Goal: Task Accomplishment & Management: Manage account settings

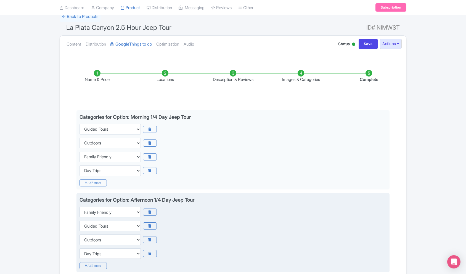
scroll to position [135, 0]
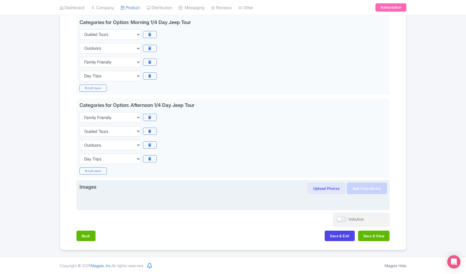
click at [367, 190] on link "Add from library" at bounding box center [366, 188] width 39 height 10
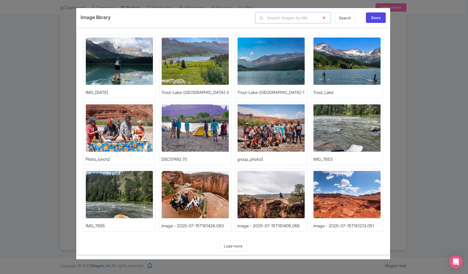
click at [291, 18] on input "text" at bounding box center [292, 17] width 75 height 11
click at [324, 18] on icon at bounding box center [324, 17] width 14 height 11
click at [368, 16] on div "Done" at bounding box center [376, 17] width 20 height 10
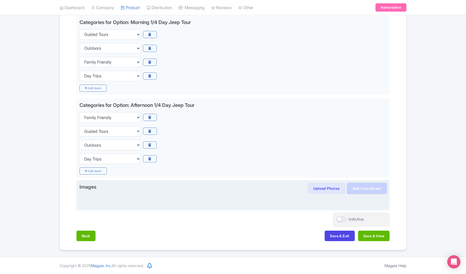
click at [372, 188] on link "Add from library" at bounding box center [366, 188] width 39 height 10
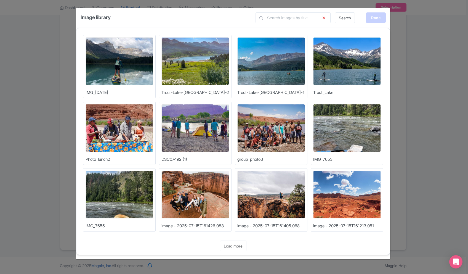
click at [373, 17] on div "Done" at bounding box center [376, 17] width 20 height 10
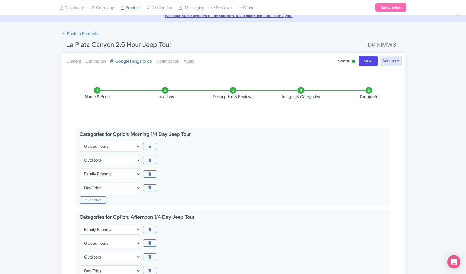
scroll to position [0, 0]
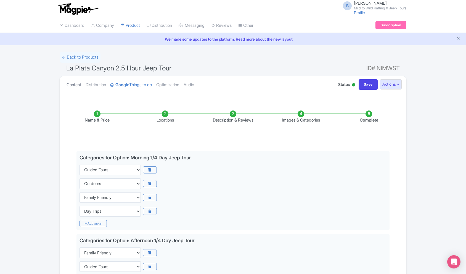
click at [80, 85] on link "Content" at bounding box center [73, 84] width 15 height 17
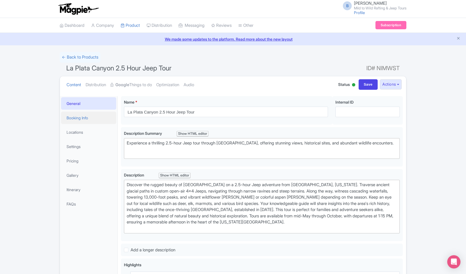
click at [81, 122] on link "Booking Info" at bounding box center [88, 117] width 55 height 12
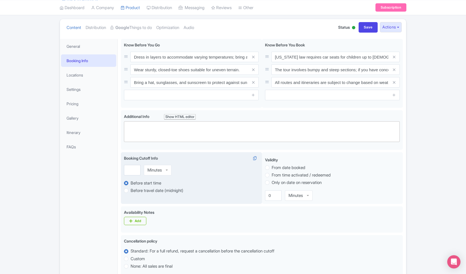
scroll to position [51, 0]
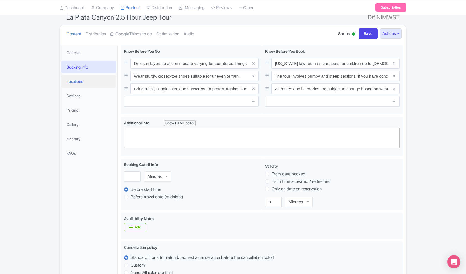
click at [70, 78] on link "Locations" at bounding box center [88, 81] width 55 height 12
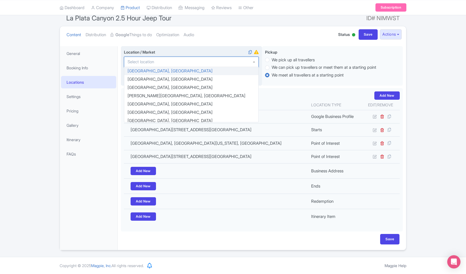
click at [154, 61] on input "Location / Market i" at bounding box center [142, 61] width 30 height 5
click at [205, 46] on div "Location / Market i Aarhus, Denmark Abaco Islands, Caribbean Abano Terme, Italy…" at bounding box center [191, 66] width 141 height 40
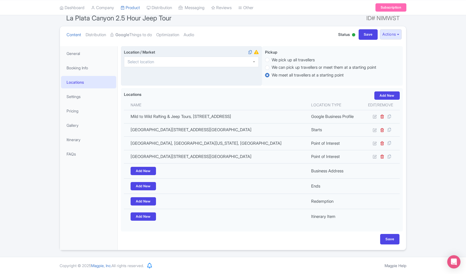
drag, startPoint x: 182, startPoint y: 48, endPoint x: 179, endPoint y: 56, distance: 8.4
click at [181, 49] on label "Location / Market i" at bounding box center [191, 52] width 135 height 6
click at [157, 59] on input "Location / Market i" at bounding box center [142, 61] width 30 height 5
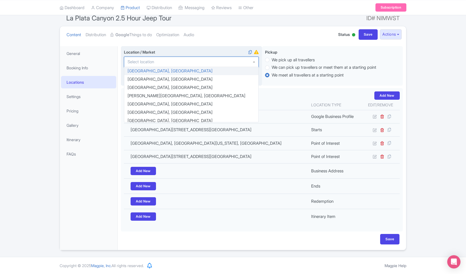
click at [179, 60] on div at bounding box center [191, 62] width 135 height 10
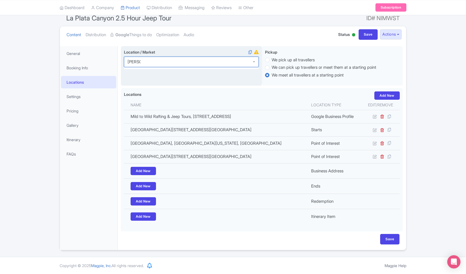
type input "Durango"
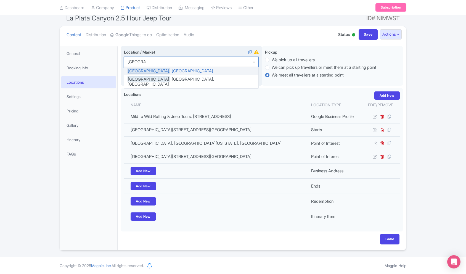
scroll to position [0, 0]
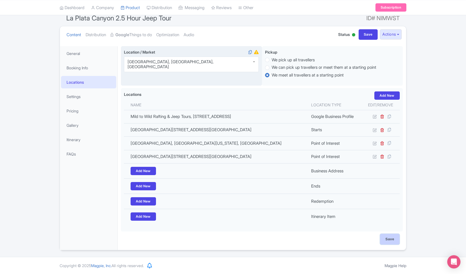
click at [387, 239] on input "Save" at bounding box center [389, 239] width 19 height 10
type input "Saving..."
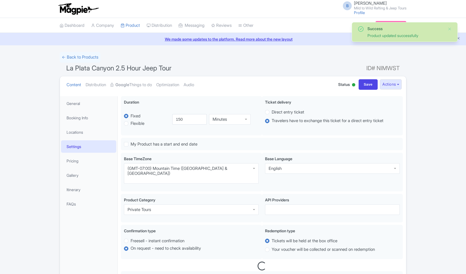
scroll to position [51, 0]
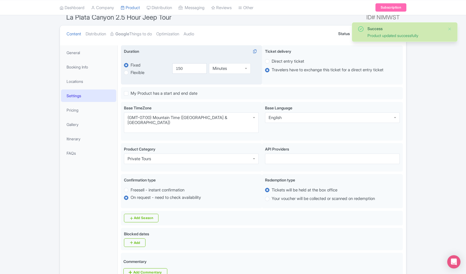
drag, startPoint x: 248, startPoint y: 65, endPoint x: 241, endPoint y: 67, distance: 7.4
click at [248, 65] on div "Minutes" at bounding box center [230, 68] width 42 height 10
drag, startPoint x: 231, startPoint y: 84, endPoint x: 218, endPoint y: 78, distance: 13.6
drag, startPoint x: 191, startPoint y: 68, endPoint x: 164, endPoint y: 68, distance: 27.0
click at [164, 68] on div "fixed Fixed Flexible 150.0 minutes 150.0 150 Hours Hours Minutes Hours Days" at bounding box center [191, 68] width 135 height 26
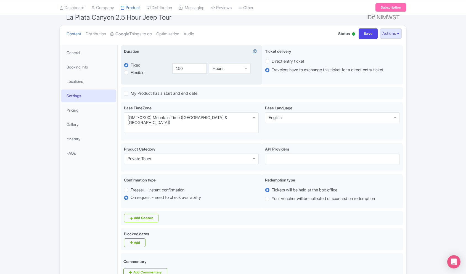
click at [230, 70] on div "Hours" at bounding box center [230, 68] width 42 height 10
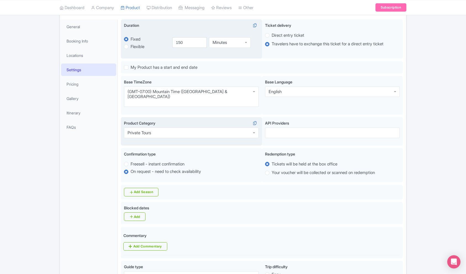
scroll to position [77, 0]
click at [173, 127] on div "Private Tours" at bounding box center [191, 132] width 135 height 10
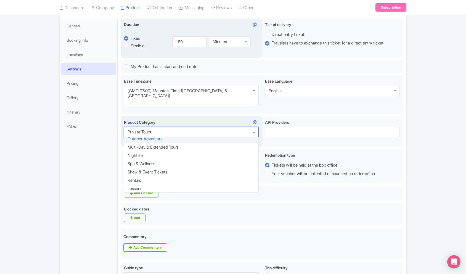
scroll to position [0, 0]
click at [153, 129] on div "Outdoor Adventure" at bounding box center [144, 131] width 35 height 5
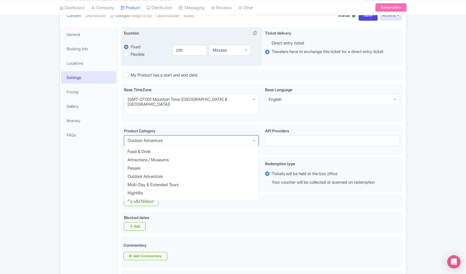
scroll to position [67, 0]
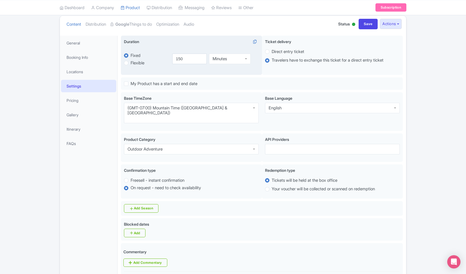
scroll to position [61, 0]
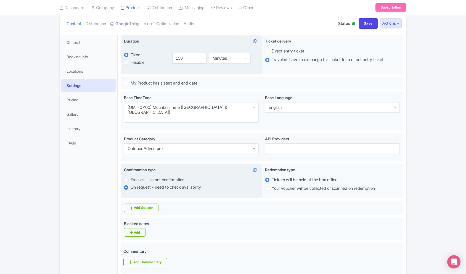
click at [151, 176] on label "Freesell - instant confirmation" at bounding box center [157, 179] width 54 height 6
click at [136, 176] on input "Freesell - instant confirmation" at bounding box center [133, 179] width 6 height 6
radio input "true"
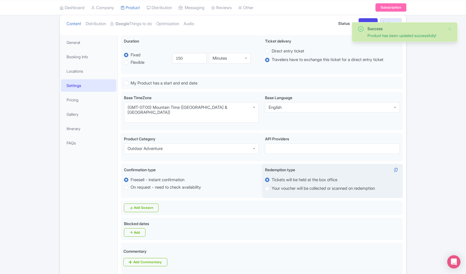
click at [285, 185] on label "Your voucher will be collected or scanned on redemption" at bounding box center [322, 188] width 103 height 6
click at [277, 185] on input "Your voucher will be collected or scanned on redemption" at bounding box center [274, 188] width 6 height 6
radio input "true"
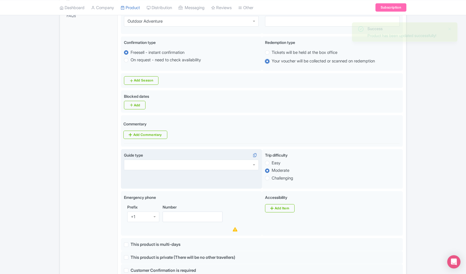
scroll to position [192, 0]
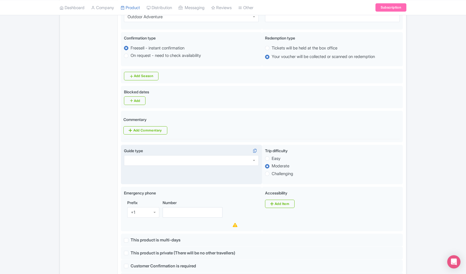
click at [222, 155] on div at bounding box center [191, 160] width 135 height 10
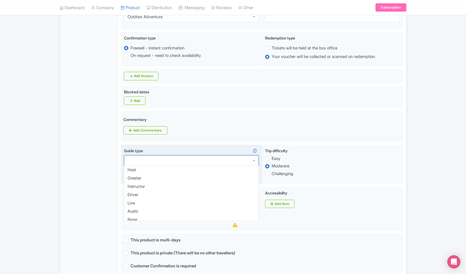
scroll to position [11, 0]
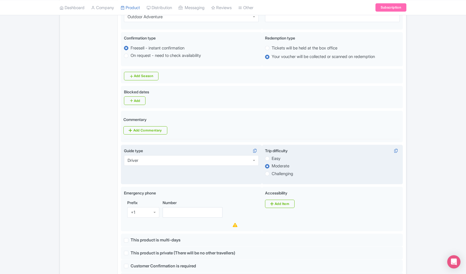
click at [272, 155] on label "Easy" at bounding box center [275, 158] width 9 height 6
click at [272, 155] on input "Easy" at bounding box center [274, 158] width 6 height 6
radio input "true"
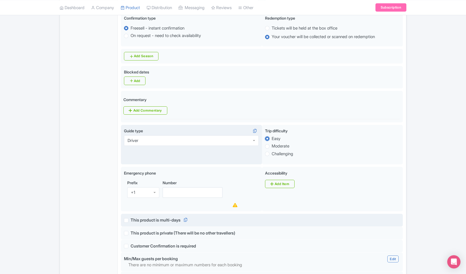
scroll to position [214, 0]
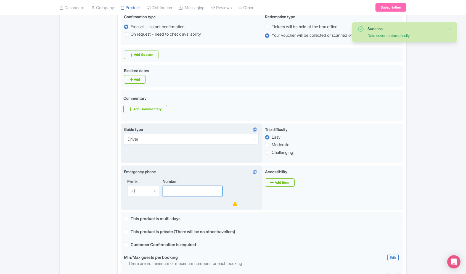
click at [177, 186] on input "Number" at bounding box center [192, 191] width 60 height 10
paste input "970‑247‑4789"
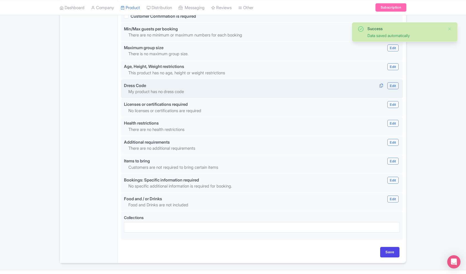
scroll to position [447, 0]
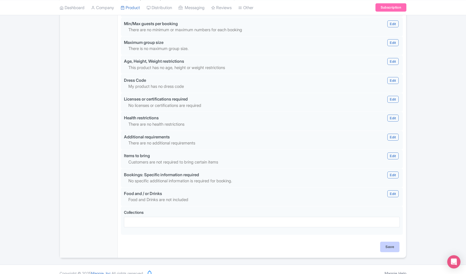
type input "970‑247‑4789"
click at [389, 241] on input "Save" at bounding box center [389, 246] width 19 height 10
type input "Update Product"
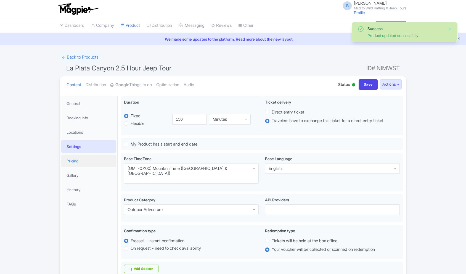
click at [70, 161] on link "Pricing" at bounding box center [88, 160] width 55 height 12
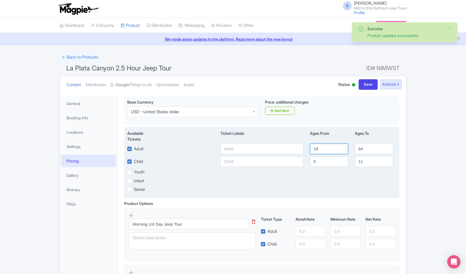
click at [313, 148] on input "18" at bounding box center [329, 148] width 38 height 10
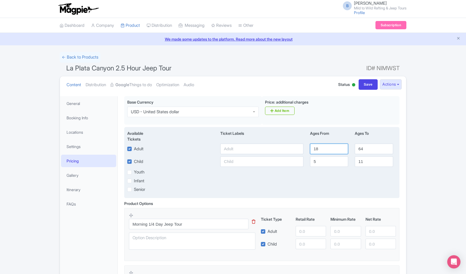
drag, startPoint x: 321, startPoint y: 148, endPoint x: 315, endPoint y: 148, distance: 6.7
click at [315, 148] on input "18" at bounding box center [329, 148] width 38 height 10
type input "12"
click at [321, 165] on input "5" at bounding box center [329, 161] width 38 height 10
click at [302, 163] on div "Child 5 11" at bounding box center [261, 161] width 275 height 10
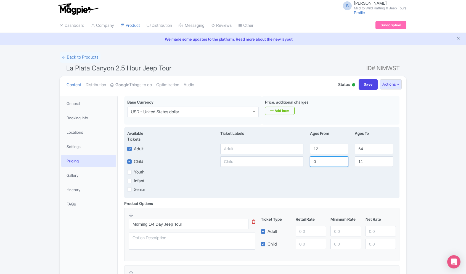
type input "0"
click at [236, 148] on input "text" at bounding box center [261, 148] width 83 height 10
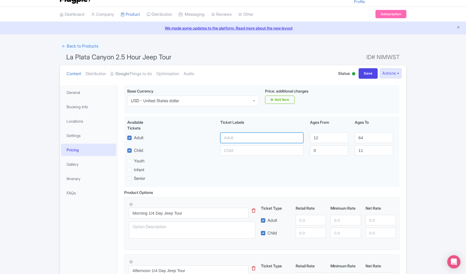
scroll to position [15, 0]
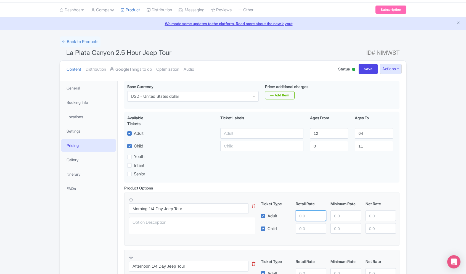
click at [306, 217] on input "number" at bounding box center [310, 215] width 30 height 10
type input "84"
click at [308, 228] on input "number" at bounding box center [310, 228] width 30 height 10
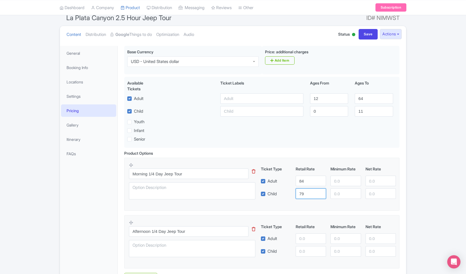
scroll to position [54, 0]
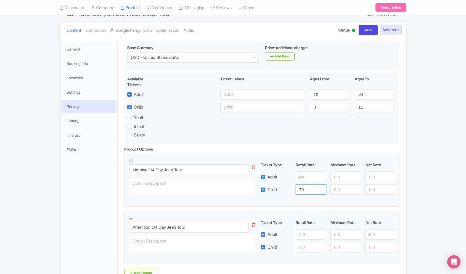
type input "79"
click at [305, 232] on input "number" at bounding box center [310, 234] width 30 height 10
type input "84"
click at [307, 250] on input "number" at bounding box center [310, 247] width 30 height 10
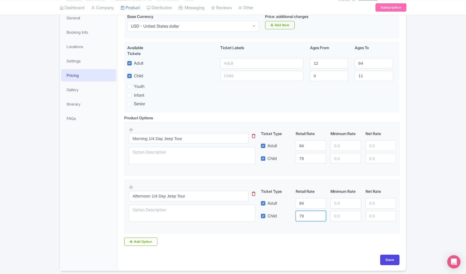
scroll to position [90, 0]
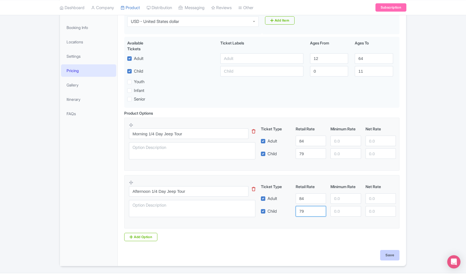
type input "79"
click at [385, 258] on input "Save" at bounding box center [389, 255] width 19 height 10
type input "Saving..."
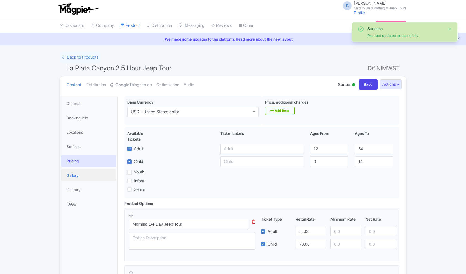
scroll to position [96, 0]
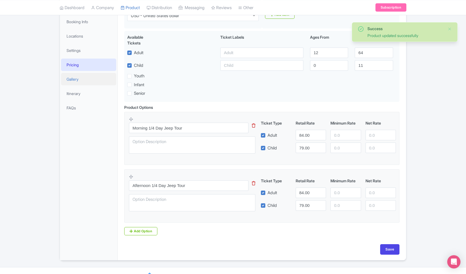
click at [86, 75] on link "Gallery" at bounding box center [88, 79] width 55 height 12
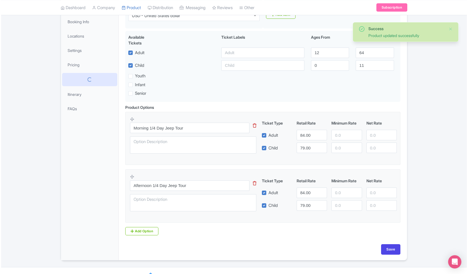
scroll to position [0, 0]
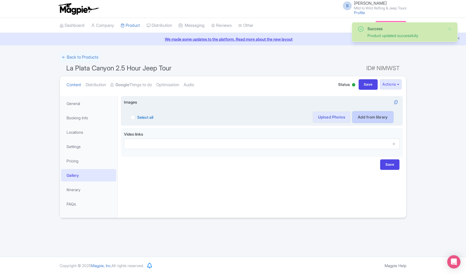
click at [370, 114] on link "Add from library" at bounding box center [372, 116] width 41 height 11
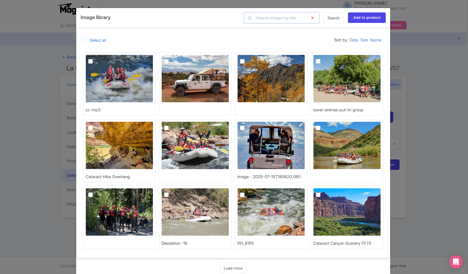
click at [281, 20] on input "text" at bounding box center [281, 17] width 75 height 11
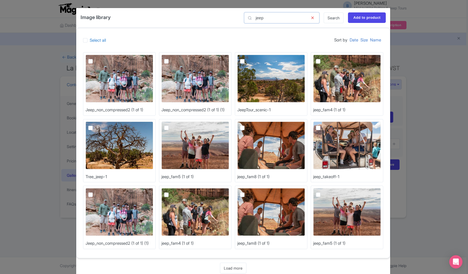
scroll to position [11, 0]
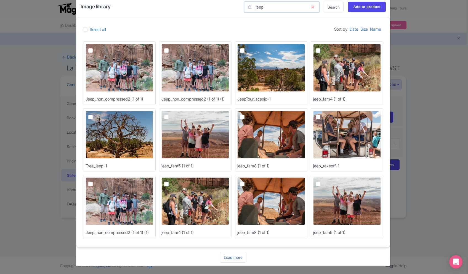
type input "jeep"
click at [236, 257] on link "Load more" at bounding box center [233, 257] width 26 height 11
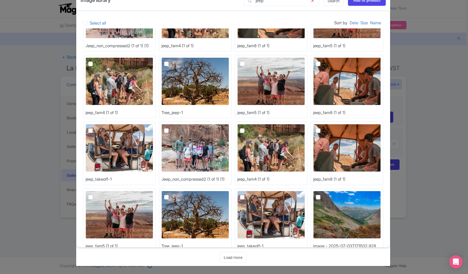
scroll to position [193, 0]
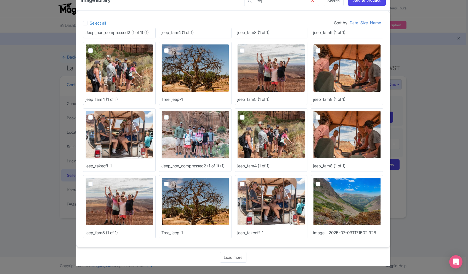
drag, startPoint x: 233, startPoint y: 256, endPoint x: 239, endPoint y: 246, distance: 11.6
click at [233, 256] on link "Load more" at bounding box center [233, 257] width 26 height 11
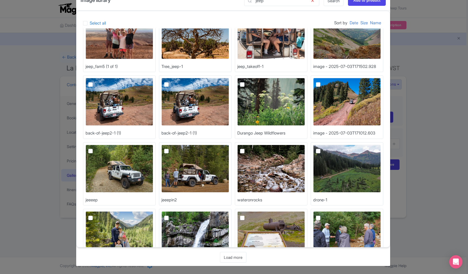
scroll to position [393, 0]
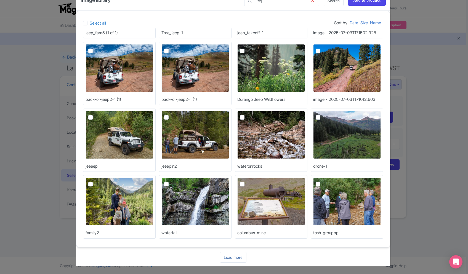
click at [234, 257] on link "Load more" at bounding box center [233, 257] width 26 height 11
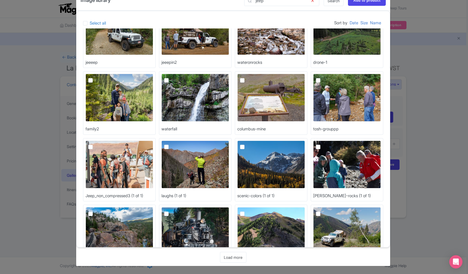
scroll to position [593, 0]
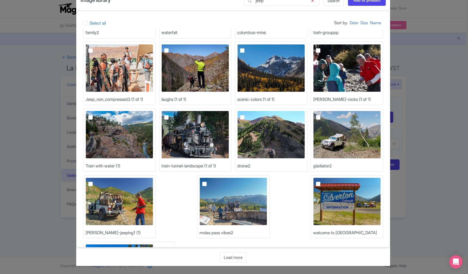
click at [322, 114] on label at bounding box center [322, 114] width 0 height 0
click at [322, 114] on input "checkbox" at bounding box center [324, 113] width 4 height 4
click at [322, 114] on label at bounding box center [322, 114] width 0 height 0
click at [322, 114] on input "checkbox" at bounding box center [324, 113] width 4 height 4
checkbox input "false"
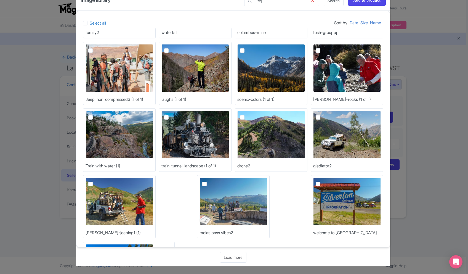
drag, startPoint x: 228, startPoint y: 257, endPoint x: 253, endPoint y: 215, distance: 48.9
click at [228, 257] on link "Load more" at bounding box center [233, 257] width 26 height 11
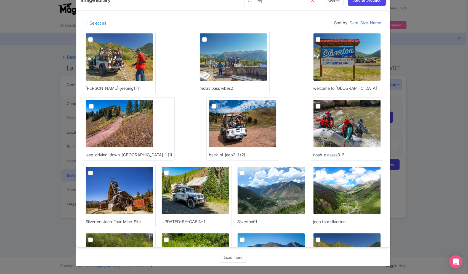
scroll to position [786, 0]
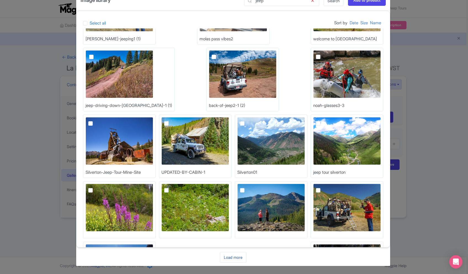
drag, startPoint x: 228, startPoint y: 260, endPoint x: 232, endPoint y: 252, distance: 9.2
click at [228, 260] on link "Load more" at bounding box center [233, 257] width 26 height 11
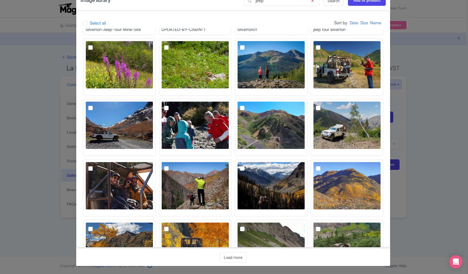
scroll to position [968, 0]
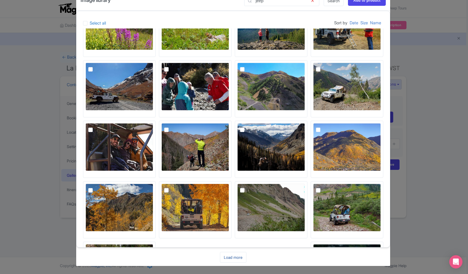
click at [233, 257] on link "Load more" at bounding box center [233, 257] width 26 height 11
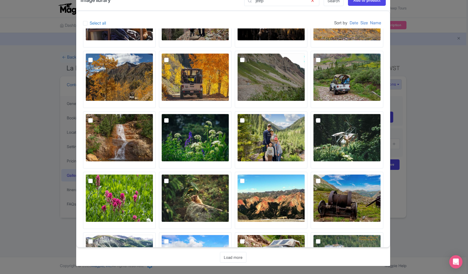
scroll to position [1107, 0]
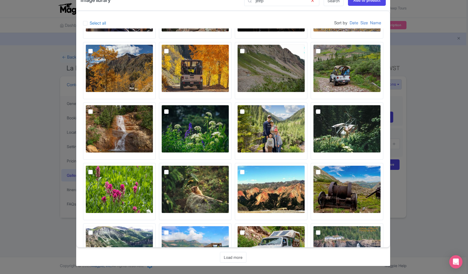
click at [171, 229] on label at bounding box center [171, 229] width 0 height 0
click at [174, 226] on input "checkbox" at bounding box center [173, 228] width 4 height 4
checkbox input "true"
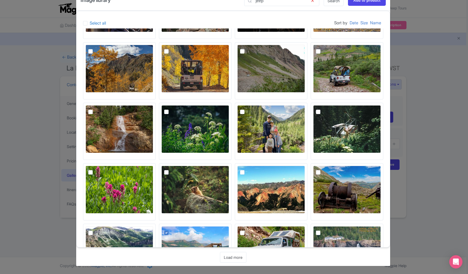
click at [313, 120] on img at bounding box center [347, 129] width 68 height 48
click at [322, 109] on input "checkbox" at bounding box center [324, 107] width 4 height 4
checkbox input "true"
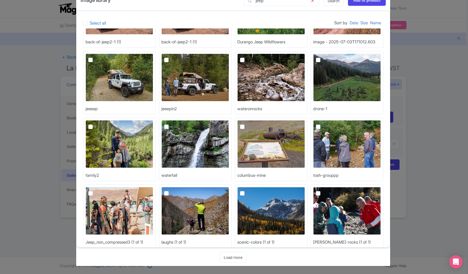
scroll to position [448, 0]
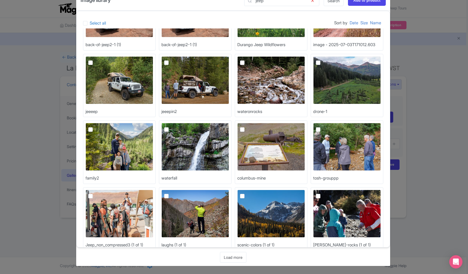
drag, startPoint x: 243, startPoint y: 66, endPoint x: 216, endPoint y: 66, distance: 27.6
click at [243, 66] on img at bounding box center [271, 80] width 68 height 48
click at [247, 60] on input "checkbox" at bounding box center [249, 58] width 4 height 4
checkbox input "true"
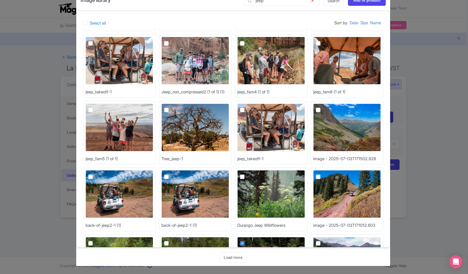
scroll to position [257, 0]
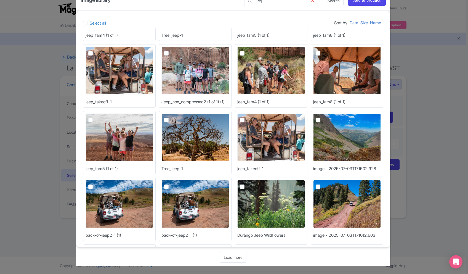
click at [328, 196] on img at bounding box center [347, 204] width 68 height 48
click at [326, 183] on input "checkbox" at bounding box center [324, 182] width 4 height 4
checkbox input "true"
click at [248, 189] on img at bounding box center [271, 204] width 68 height 48
click at [248, 183] on input "checkbox" at bounding box center [249, 182] width 4 height 4
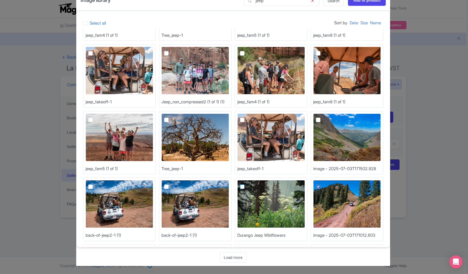
checkbox input "true"
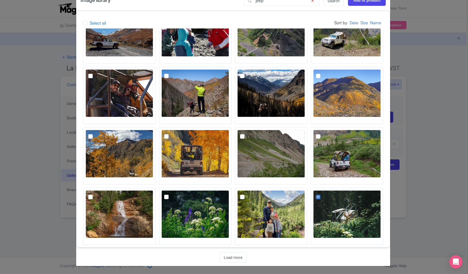
scroll to position [1149, 0]
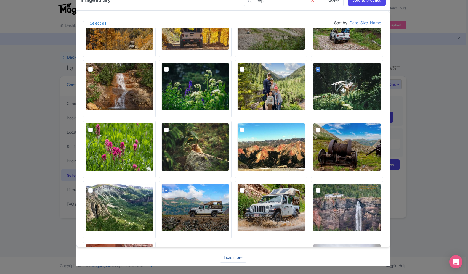
click at [230, 259] on link "Load more" at bounding box center [233, 257] width 26 height 11
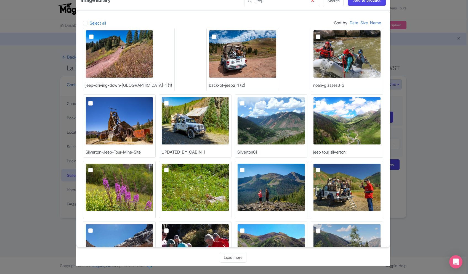
scroll to position [803, 0]
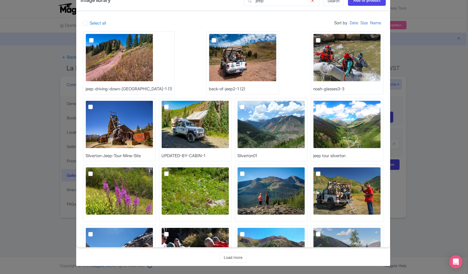
click at [153, 167] on img at bounding box center [119, 191] width 68 height 48
click at [98, 167] on input "checkbox" at bounding box center [97, 169] width 4 height 4
checkbox input "true"
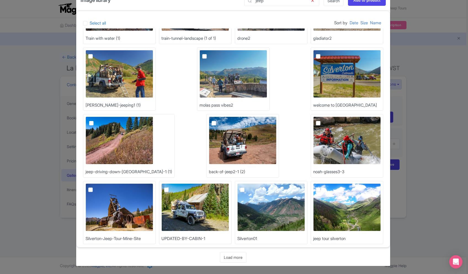
scroll to position [718, 0]
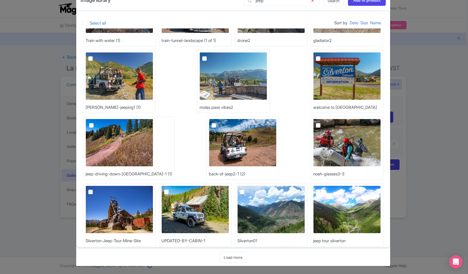
click at [229, 185] on img at bounding box center [195, 209] width 68 height 48
click at [174, 185] on input "checkbox" at bounding box center [173, 187] width 4 height 4
checkbox input "true"
click at [366, 3] on input "Add to product" at bounding box center [367, 0] width 38 height 10
type input "Adding..."
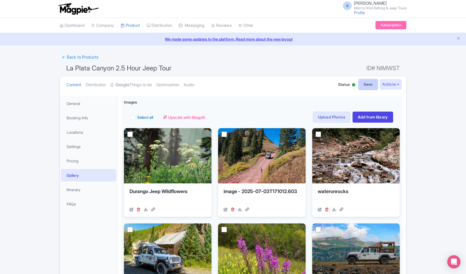
click at [365, 86] on input "Save" at bounding box center [367, 84] width 19 height 10
type input "Saving..."
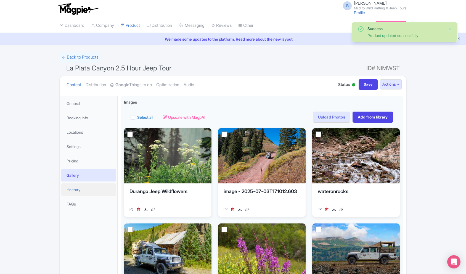
click at [84, 190] on link "Itinerary" at bounding box center [88, 189] width 55 height 12
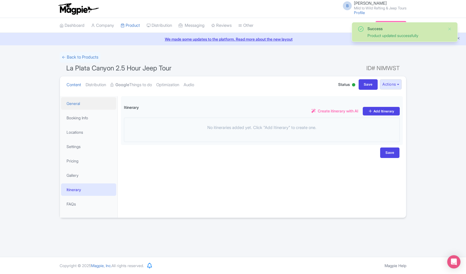
click at [84, 102] on link "General" at bounding box center [88, 103] width 55 height 12
click at [124, 83] on strong "Google" at bounding box center [122, 85] width 14 height 6
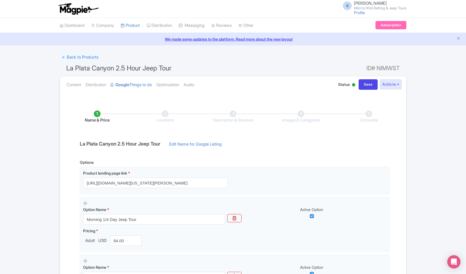
drag, startPoint x: 371, startPoint y: 114, endPoint x: 355, endPoint y: 145, distance: 35.5
click at [371, 114] on li "Complete" at bounding box center [369, 116] width 68 height 13
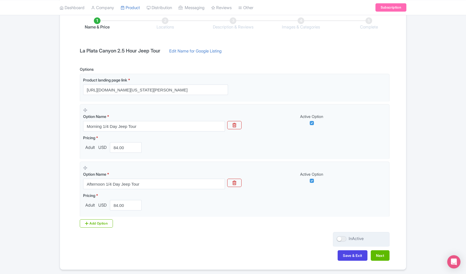
scroll to position [113, 0]
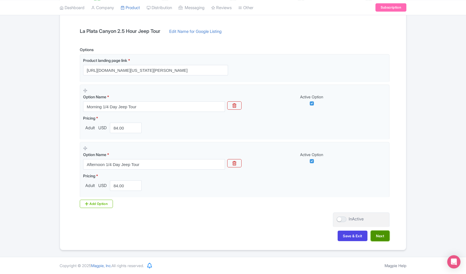
click at [378, 233] on button "Next" at bounding box center [379, 235] width 19 height 10
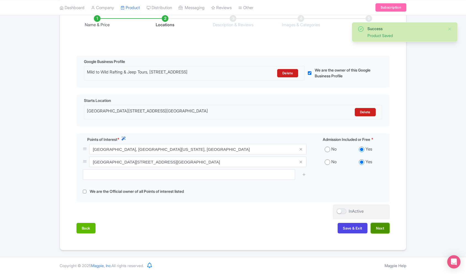
click at [379, 231] on button "Next" at bounding box center [379, 228] width 19 height 10
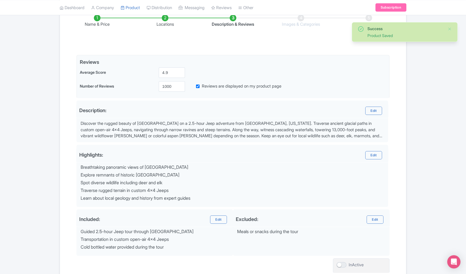
scroll to position [141, 0]
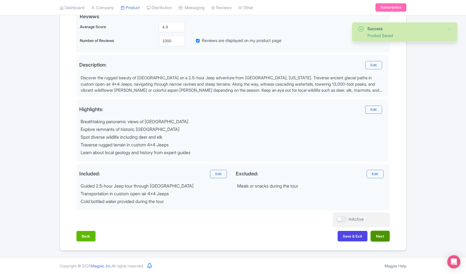
click at [377, 236] on button "Next" at bounding box center [379, 236] width 19 height 10
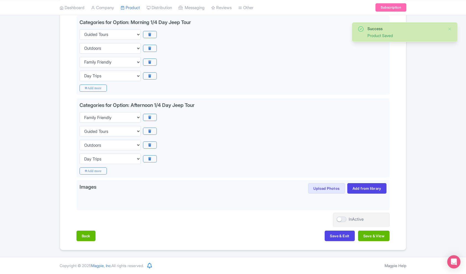
scroll to position [135, 0]
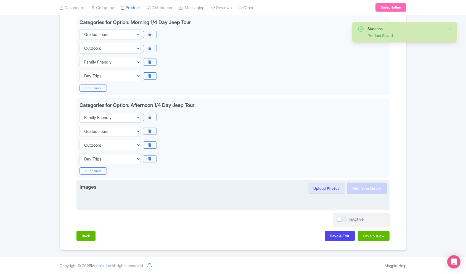
click at [365, 189] on link "Add from library" at bounding box center [366, 188] width 39 height 10
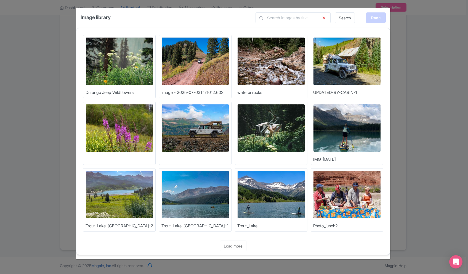
click at [372, 19] on div "Done" at bounding box center [376, 17] width 20 height 10
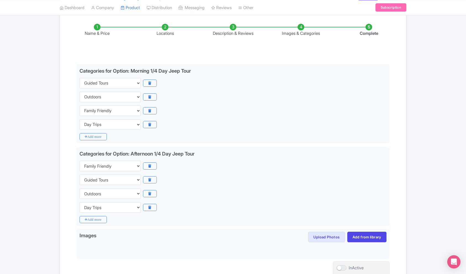
scroll to position [0, 0]
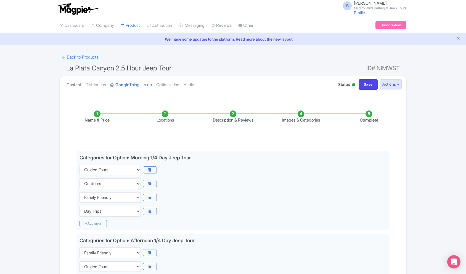
click at [76, 82] on link "Content" at bounding box center [73, 84] width 15 height 17
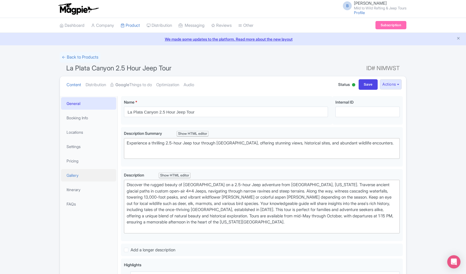
click at [83, 175] on link "Gallery" at bounding box center [88, 175] width 55 height 12
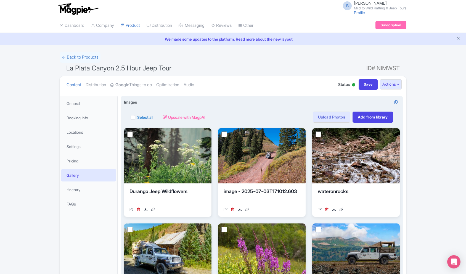
click at [137, 119] on label "Select all" at bounding box center [145, 117] width 16 height 6
click at [137, 117] on input "Select all" at bounding box center [139, 116] width 4 height 4
checkbox input "true"
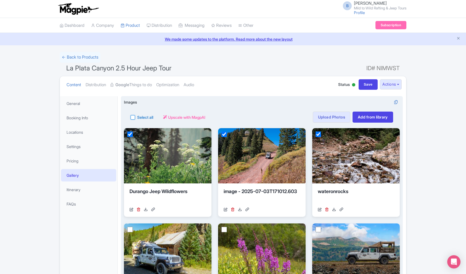
checkbox input "true"
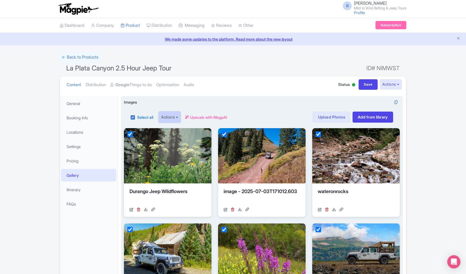
click at [178, 117] on button "Actions" at bounding box center [170, 116] width 22 height 11
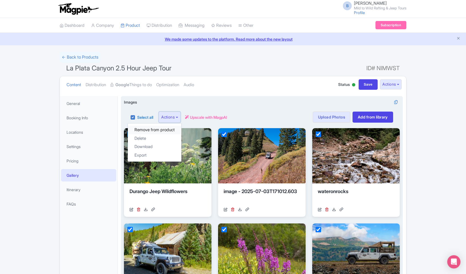
scroll to position [1, 0]
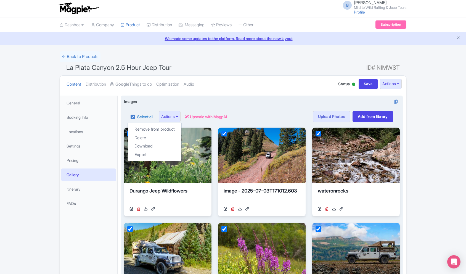
click at [283, 100] on div "Images i Select all Actions Remove from product Delete Download Export Upscale …" at bounding box center [261, 252] width 275 height 308
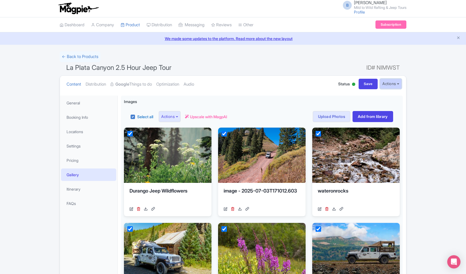
click at [390, 84] on button "Actions" at bounding box center [390, 84] width 22 height 10
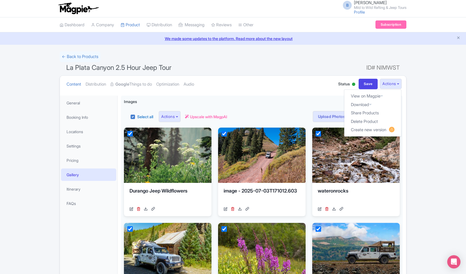
click at [255, 87] on ul "Content Distribution Google Things to do Optimization Audio" at bounding box center [195, 84] width 263 height 17
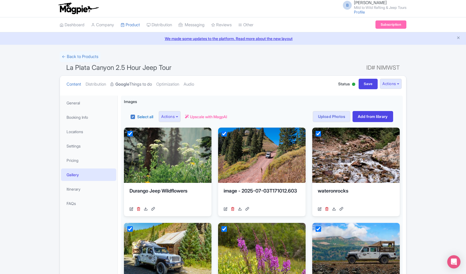
click at [136, 83] on link "Google Things to do" at bounding box center [130, 84] width 41 height 17
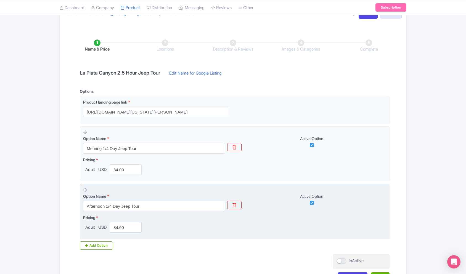
scroll to position [113, 0]
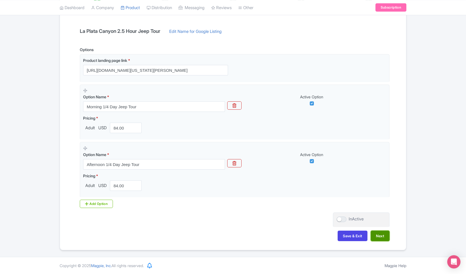
click at [380, 239] on button "Next" at bounding box center [379, 235] width 19 height 10
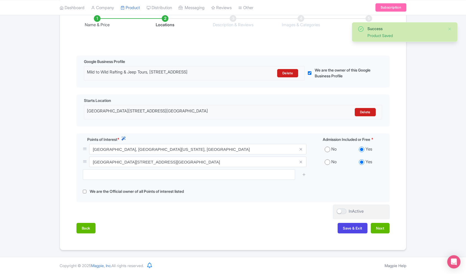
scroll to position [96, 0]
click at [389, 234] on div "Back Save & Exit Next" at bounding box center [232, 231] width 313 height 16
click at [382, 231] on button "Next" at bounding box center [379, 228] width 19 height 10
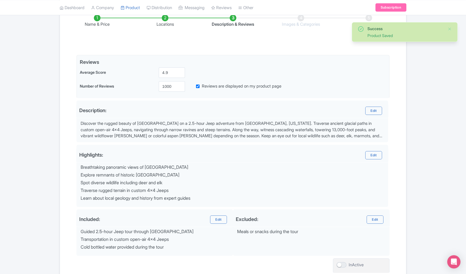
scroll to position [141, 0]
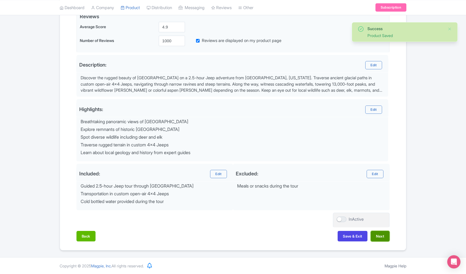
click at [382, 233] on button "Next" at bounding box center [379, 236] width 19 height 10
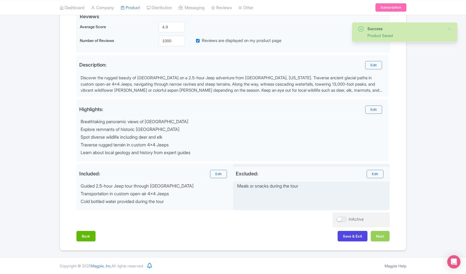
scroll to position [135, 0]
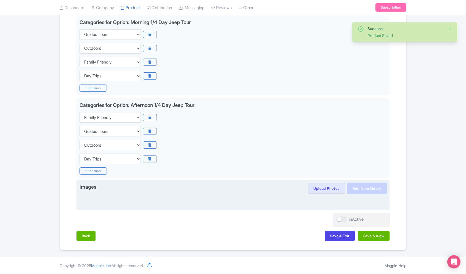
click at [357, 190] on link "Add from library" at bounding box center [366, 188] width 39 height 10
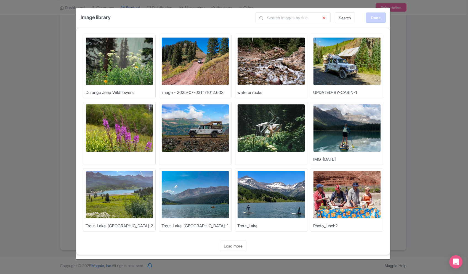
click at [373, 19] on div "Done" at bounding box center [376, 17] width 20 height 10
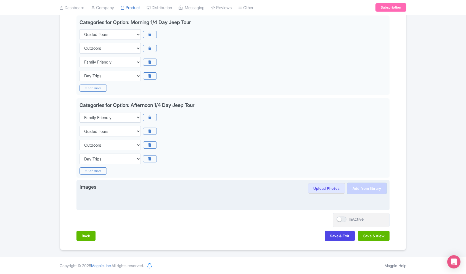
click at [367, 189] on link "Add from library" at bounding box center [366, 188] width 39 height 10
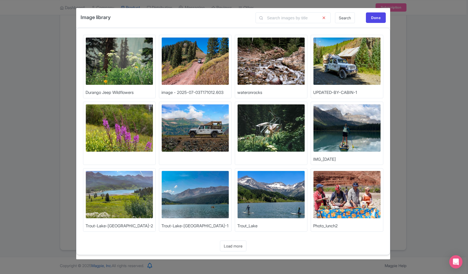
click at [181, 116] on img at bounding box center [195, 128] width 68 height 48
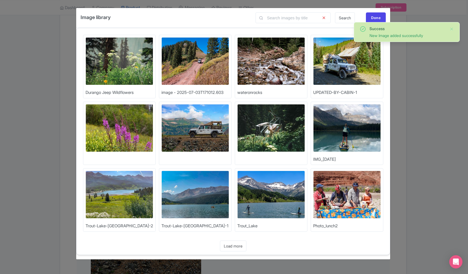
drag, startPoint x: 373, startPoint y: 18, endPoint x: 374, endPoint y: 22, distance: 3.1
click at [373, 19] on div "Done" at bounding box center [376, 17] width 20 height 10
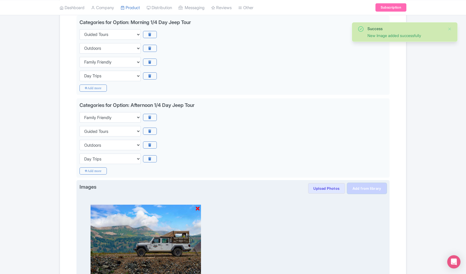
click at [375, 187] on link "Add from library" at bounding box center [366, 188] width 39 height 10
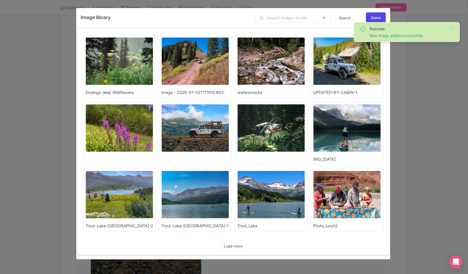
click at [127, 125] on img at bounding box center [119, 128] width 68 height 48
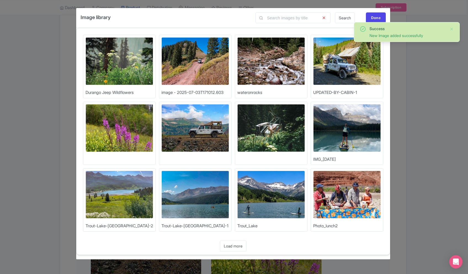
drag, startPoint x: 375, startPoint y: 18, endPoint x: 373, endPoint y: 23, distance: 4.9
click at [375, 18] on div "Done" at bounding box center [376, 17] width 20 height 10
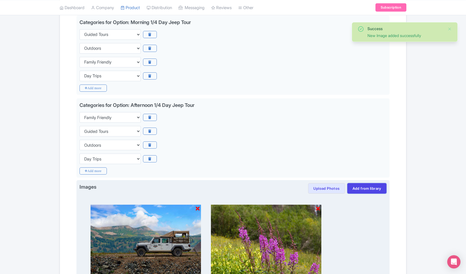
click at [367, 192] on link "Add from library" at bounding box center [366, 188] width 39 height 10
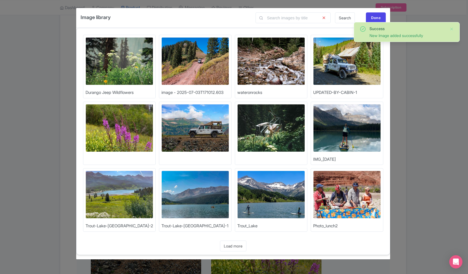
click at [185, 62] on img at bounding box center [195, 61] width 68 height 48
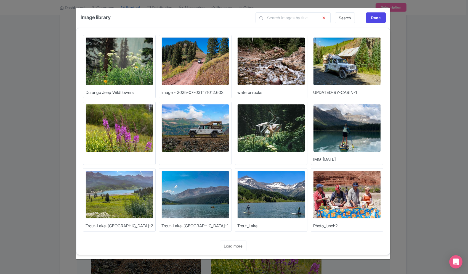
click at [328, 212] on img at bounding box center [347, 194] width 68 height 48
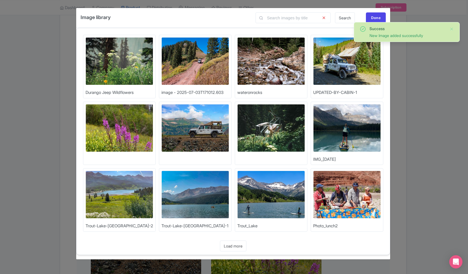
click at [271, 47] on img at bounding box center [271, 61] width 68 height 48
click at [340, 63] on img at bounding box center [347, 61] width 68 height 48
click at [275, 124] on img at bounding box center [271, 128] width 68 height 48
click at [379, 14] on div "Done" at bounding box center [376, 17] width 20 height 10
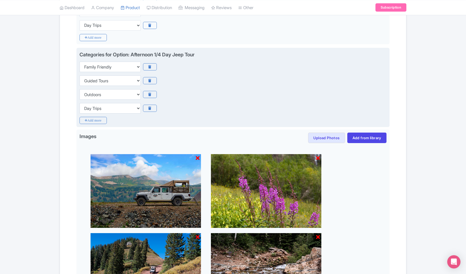
scroll to position [371, 0]
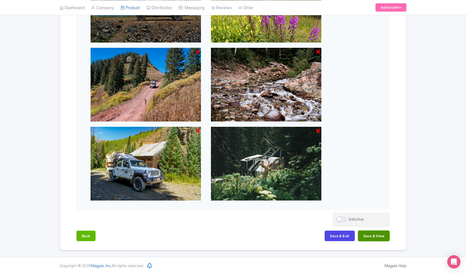
click at [376, 240] on button "Save & View" at bounding box center [373, 235] width 31 height 10
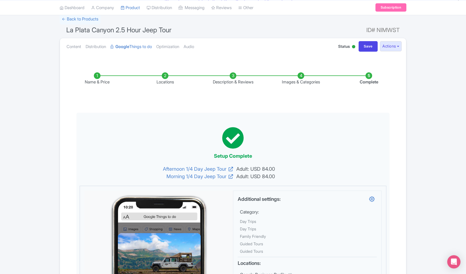
scroll to position [36, 0]
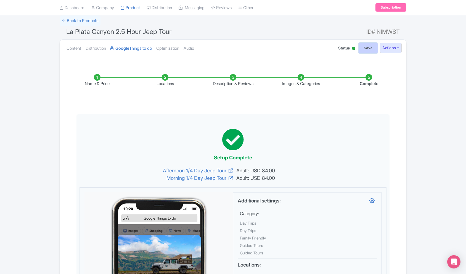
click at [363, 49] on input "Save" at bounding box center [367, 48] width 19 height 10
type input "Saving..."
click at [176, 49] on link "Optimization" at bounding box center [167, 48] width 23 height 17
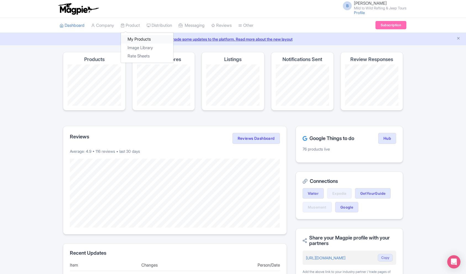
click at [135, 42] on link "My Products" at bounding box center [147, 39] width 52 height 9
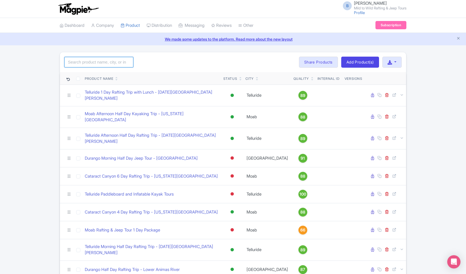
click at [90, 60] on input "search" at bounding box center [98, 62] width 69 height 10
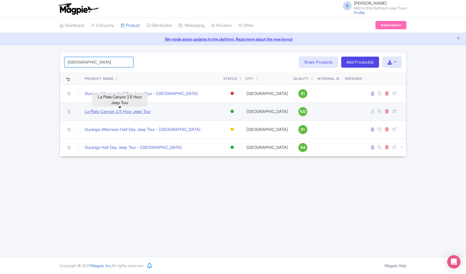
type input "La Plata"
click at [118, 113] on link "La Plata Canyon 2.5 Hour Jeep Tour" at bounding box center [118, 111] width 66 height 6
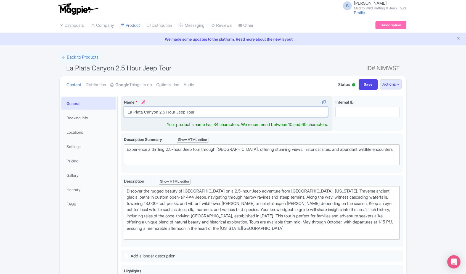
drag, startPoint x: 165, startPoint y: 111, endPoint x: 143, endPoint y: 112, distance: 22.4
click at [143, 112] on input "La Plata Canyon 2.5 Hour Jeep Tour" at bounding box center [226, 111] width 204 height 10
click at [126, 113] on input "La Plata Canyon 2.5 Hour Jeep Tour" at bounding box center [226, 111] width 204 height 10
click at [205, 112] on input "La Plata Canyon 2.5 Hour Jeep Tour" at bounding box center [226, 111] width 204 height 10
click at [164, 112] on input "La Plata Canyon 2.5 Hour Jeep Tour" at bounding box center [226, 111] width 204 height 10
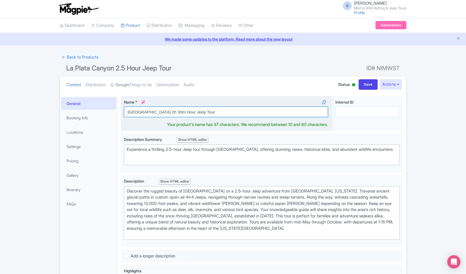
click at [183, 112] on input "[GEOGRAPHIC_DATA] 2h 30m Hour Jeep Tour" at bounding box center [226, 111] width 204 height 10
drag, startPoint x: 159, startPoint y: 111, endPoint x: 122, endPoint y: 111, distance: 36.1
click at [122, 111] on div "Name * i [GEOGRAPHIC_DATA] 2h 30m Jeep Tour Your product's name has 32 characte…" at bounding box center [226, 113] width 211 height 35
click at [222, 110] on input "[GEOGRAPHIC_DATA] 2h 30m Jeep Tour" at bounding box center [226, 111] width 204 height 10
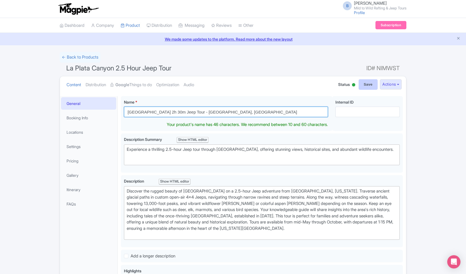
type input "[GEOGRAPHIC_DATA] 2h 30m Jeep Tour - [GEOGRAPHIC_DATA], [GEOGRAPHIC_DATA]"
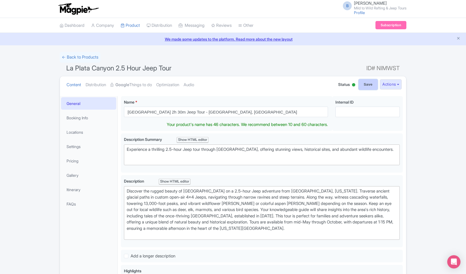
click at [363, 83] on input "Save" at bounding box center [367, 84] width 19 height 10
type input "Saving..."
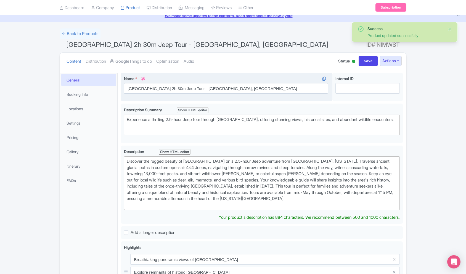
scroll to position [25, 0]
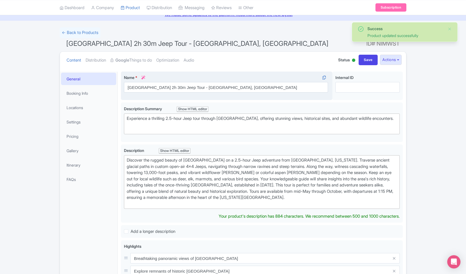
click at [159, 95] on div "Name * i [GEOGRAPHIC_DATA] 2h 30m Jeep Tour - [GEOGRAPHIC_DATA], [GEOGRAPHIC_DA…" at bounding box center [226, 85] width 211 height 29
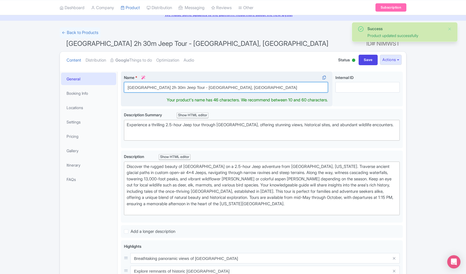
click at [155, 85] on input "[GEOGRAPHIC_DATA] 2h 30m Jeep Tour - [GEOGRAPHIC_DATA], [GEOGRAPHIC_DATA]" at bounding box center [226, 87] width 204 height 10
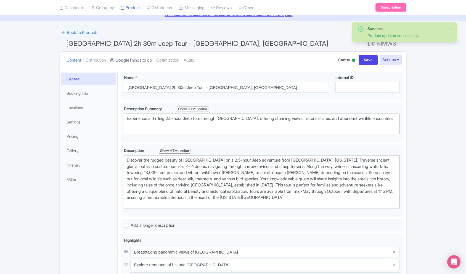
click at [151, 60] on link "Google Things to do" at bounding box center [130, 60] width 41 height 17
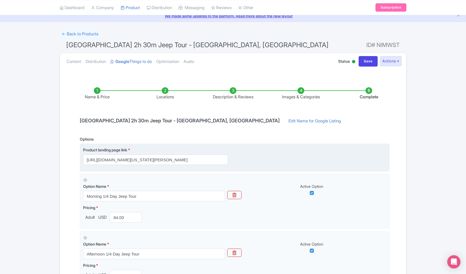
scroll to position [21, 0]
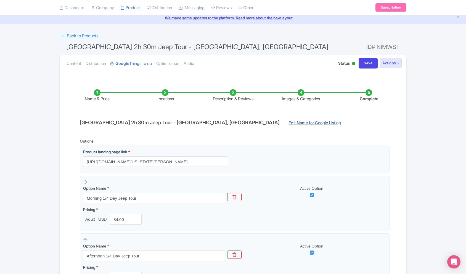
click at [283, 123] on link "Edit Name for Google Listing" at bounding box center [314, 124] width 63 height 9
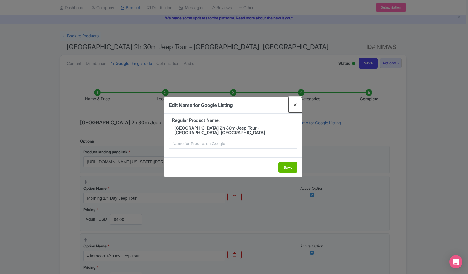
drag, startPoint x: 297, startPoint y: 106, endPoint x: 306, endPoint y: 97, distance: 12.5
click at [297, 106] on button "Close" at bounding box center [294, 105] width 13 height 16
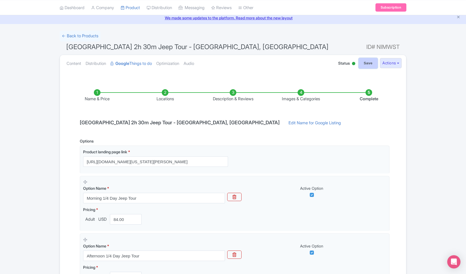
click at [369, 65] on input "Save" at bounding box center [367, 63] width 19 height 10
type input "Saving..."
click at [85, 36] on link "← Back to Products" at bounding box center [80, 36] width 41 height 11
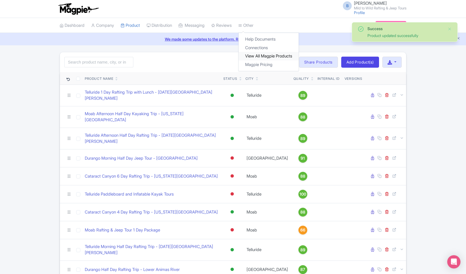
click at [260, 55] on link "View All Magpie Products" at bounding box center [268, 56] width 60 height 9
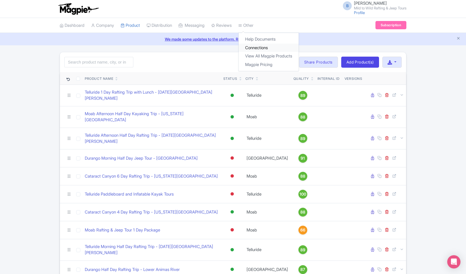
click at [265, 48] on link "Connections" at bounding box center [268, 48] width 60 height 9
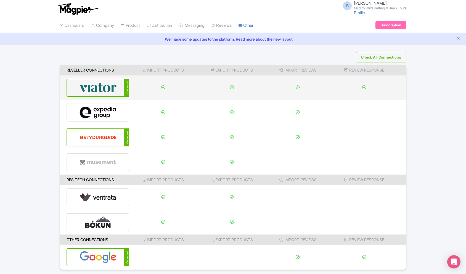
click at [115, 86] on img at bounding box center [97, 87] width 37 height 17
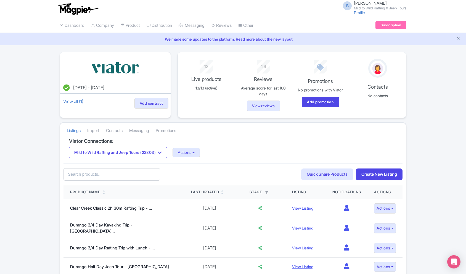
click at [128, 174] on input "text" at bounding box center [111, 174] width 97 height 12
type input "[GEOGRAPHIC_DATA]"
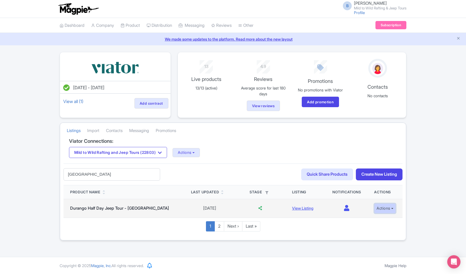
click at [388, 209] on button "Actions" at bounding box center [385, 208] width 22 height 10
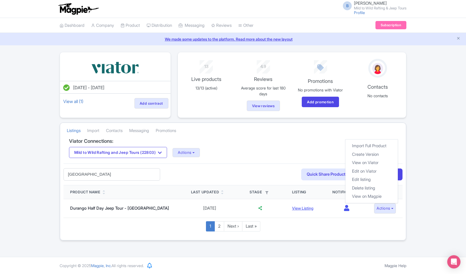
drag, startPoint x: 415, startPoint y: 187, endPoint x: 408, endPoint y: 189, distance: 7.0
click at [415, 187] on div "Feb 14, 2025 - Feb 14, 2026 View all (1) Add contract 13 Live products 13/13 (a…" at bounding box center [233, 146] width 466 height 188
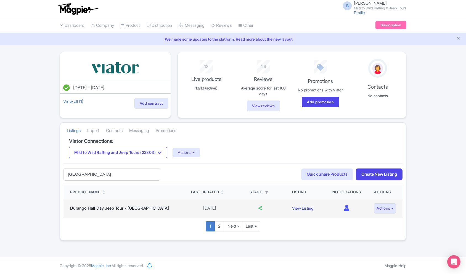
click at [305, 210] on link "View Listing" at bounding box center [302, 207] width 21 height 5
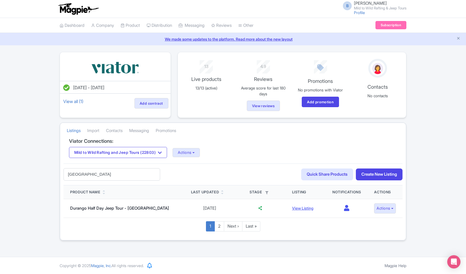
click at [117, 173] on input "[GEOGRAPHIC_DATA]" at bounding box center [111, 174] width 97 height 12
click at [218, 225] on link "2" at bounding box center [219, 226] width 10 height 10
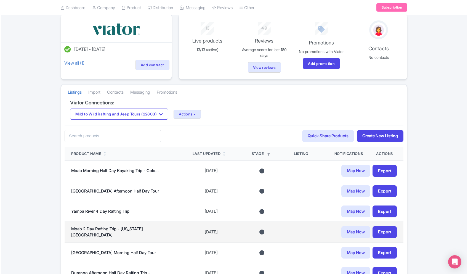
scroll to position [40, 0]
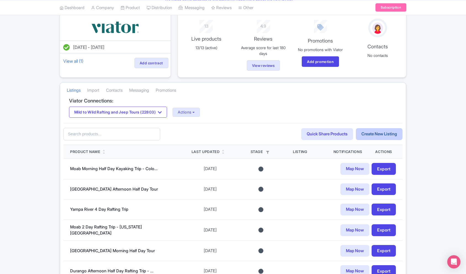
click at [387, 133] on link "Create New Listing" at bounding box center [378, 134] width 47 height 12
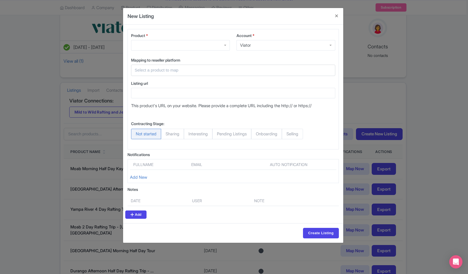
click at [156, 50] on div at bounding box center [180, 45] width 99 height 10
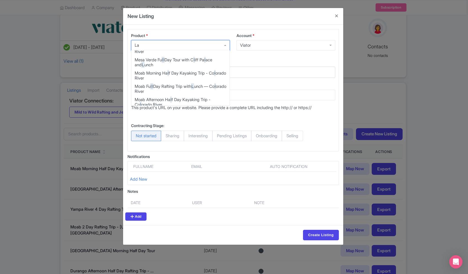
scroll to position [0, 0]
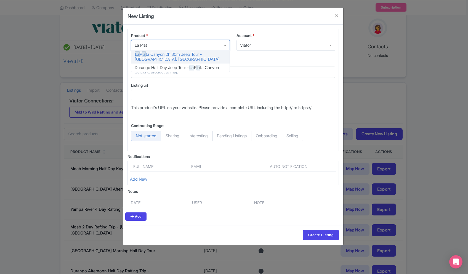
type input "[GEOGRAPHIC_DATA]"
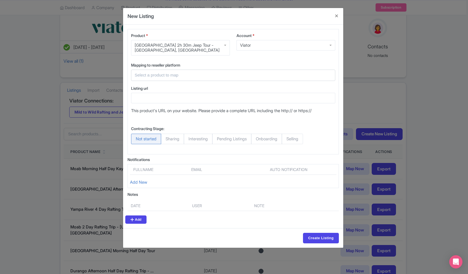
click at [191, 74] on input "text" at bounding box center [230, 75] width 190 height 6
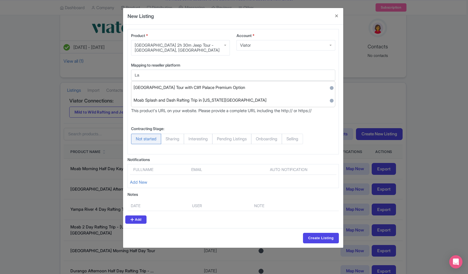
type input "L"
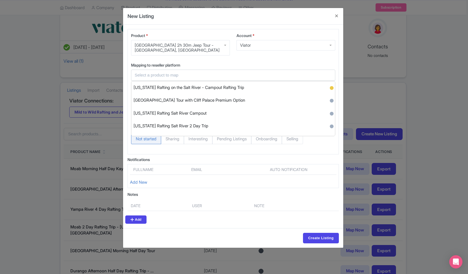
click at [213, 66] on label "Mapping to reseller platform" at bounding box center [233, 65] width 204 height 6
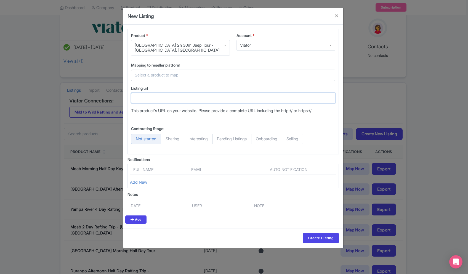
click at [183, 99] on input "Listing url" at bounding box center [233, 98] width 204 height 10
paste input "https://mild2wildrafting.com/adventures/colorado-jeep-tours/durango-jeep-tours/…"
type input "https://mild2wildrafting.com/adventures/colorado-jeep-tours/durango-jeep-tours/…"
click at [298, 140] on span "Selling" at bounding box center [292, 138] width 21 height 10
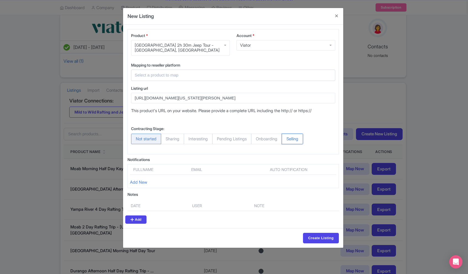
click at [287, 139] on input "Selling" at bounding box center [285, 136] width 6 height 6
radio input "true"
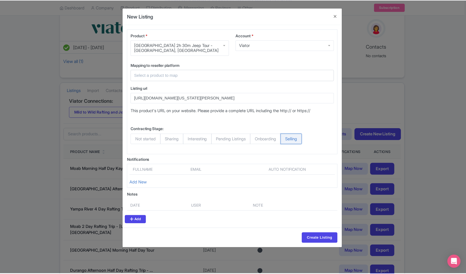
scroll to position [0, 0]
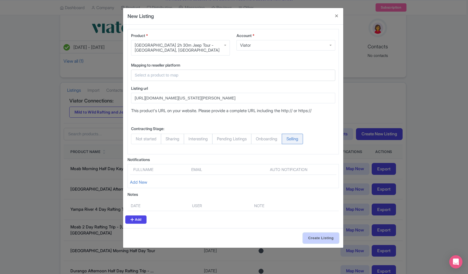
click at [320, 237] on input "Create Listing" at bounding box center [321, 237] width 36 height 10
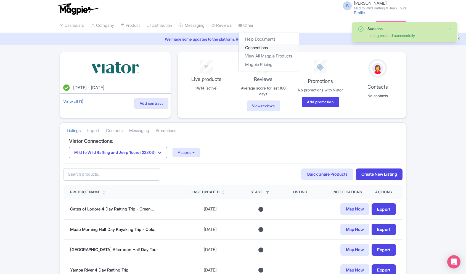
click at [267, 50] on link "Connections" at bounding box center [268, 48] width 60 height 9
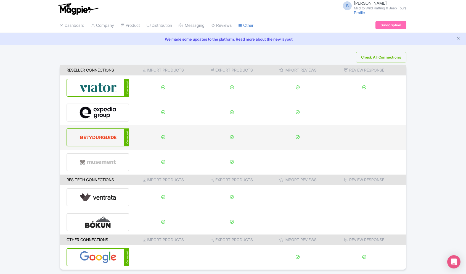
click at [93, 141] on img at bounding box center [97, 137] width 37 height 17
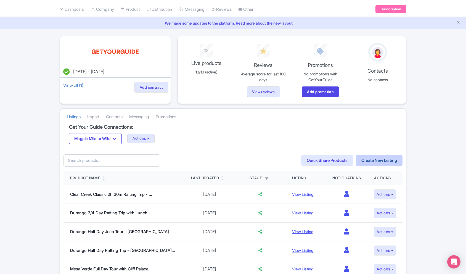
click at [363, 158] on link "Create New Listing" at bounding box center [378, 160] width 47 height 12
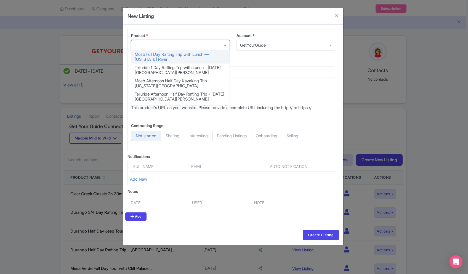
click at [159, 41] on div at bounding box center [180, 45] width 99 height 10
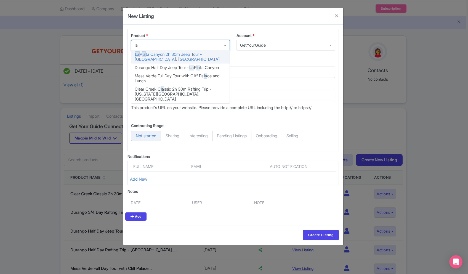
scroll to position [0, 0]
type input "la plata"
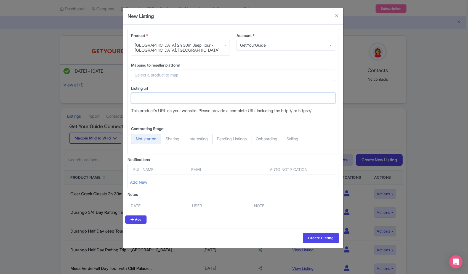
click at [177, 100] on input "Listing url" at bounding box center [233, 98] width 204 height 10
paste input "https://mild2wildrafting.com/adventures/colorado-jeep-tours/durango-jeep-tours/…"
type input "https://mild2wildrafting.com/adventures/colorado-jeep-tours/durango-jeep-tours/…"
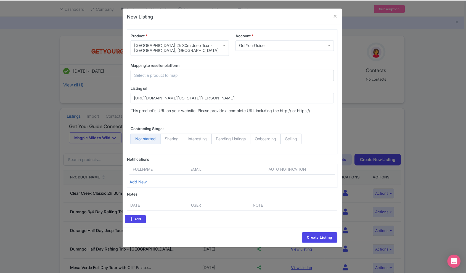
scroll to position [0, 0]
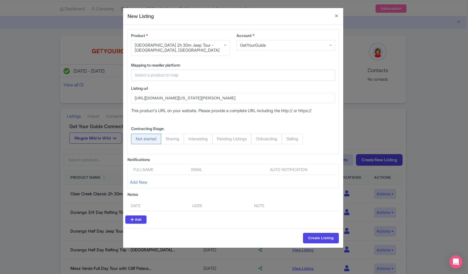
click at [303, 142] on span "Selling" at bounding box center [292, 138] width 21 height 10
click at [287, 139] on input "Selling" at bounding box center [285, 136] width 6 height 6
radio input "true"
click at [323, 237] on input "Create Listing" at bounding box center [321, 237] width 36 height 10
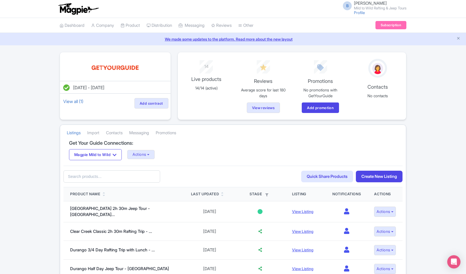
click at [119, 171] on input "text" at bounding box center [111, 176] width 97 height 12
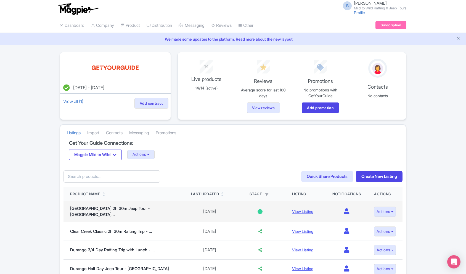
click at [257, 210] on div at bounding box center [259, 211] width 5 height 5
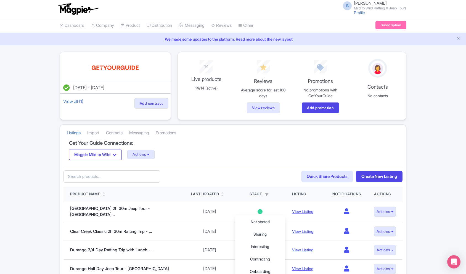
click at [253, 172] on div "79e64208-afba-4385-a53d-813c9decccde Search Quick Share Products Create New Lis…" at bounding box center [232, 176] width 339 height 22
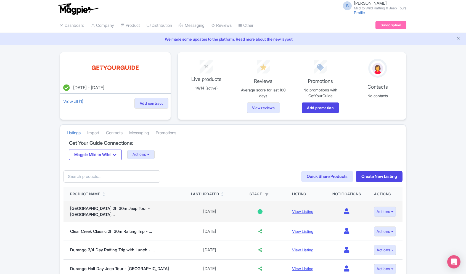
click at [257, 210] on div at bounding box center [259, 211] width 5 height 5
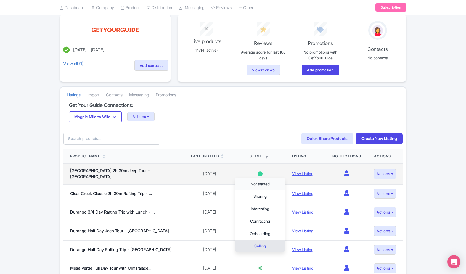
scroll to position [43, 0]
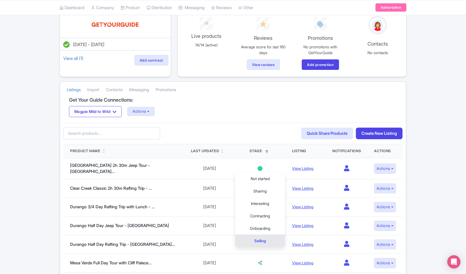
click at [266, 132] on div "79e64208-afba-4385-a53d-813c9decccde Search Quick Share Products Create New Lis…" at bounding box center [232, 133] width 339 height 22
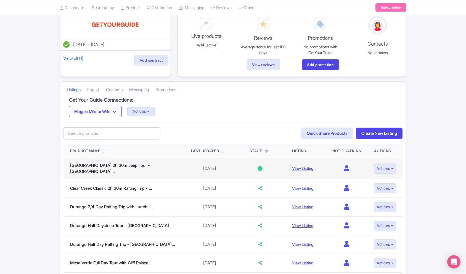
click at [301, 167] on link "View Listing" at bounding box center [302, 168] width 21 height 5
click at [382, 167] on button "Actions" at bounding box center [385, 168] width 22 height 10
click at [145, 168] on link "La Plata Canyon 2h 30m Jeep Tour - Durango..." at bounding box center [110, 168] width 80 height 12
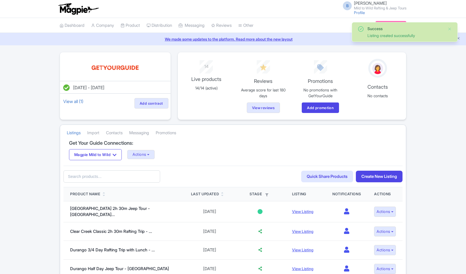
scroll to position [43, 0]
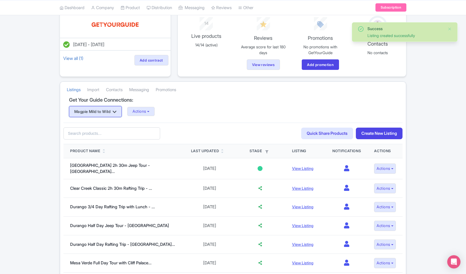
click at [116, 112] on icon "button" at bounding box center [115, 111] width 4 height 4
click at [231, 111] on div "Magpie Mild to Wild Magpie Mild to Wild Actions Update Connection + Add New Con…" at bounding box center [233, 111] width 328 height 11
click at [154, 110] on button "Actions" at bounding box center [140, 111] width 27 height 9
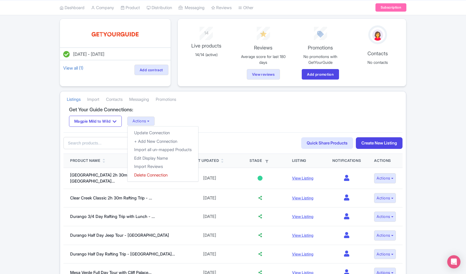
scroll to position [34, 0]
click at [248, 134] on div "79e64208-afba-4385-a53d-813c9decccde Search Quick Share Products Create New Lis…" at bounding box center [232, 143] width 339 height 22
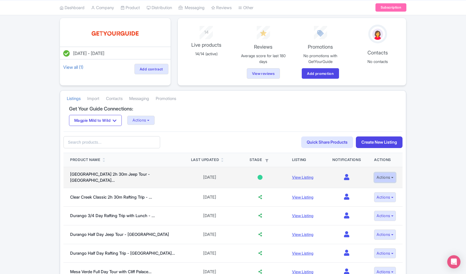
click at [389, 178] on button "Actions" at bounding box center [385, 177] width 22 height 10
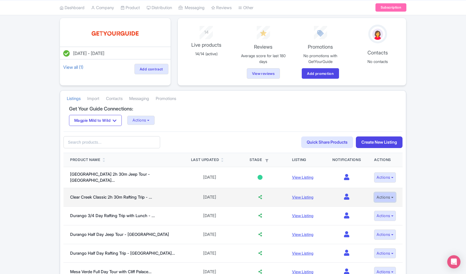
click at [392, 195] on button "Actions" at bounding box center [385, 197] width 22 height 10
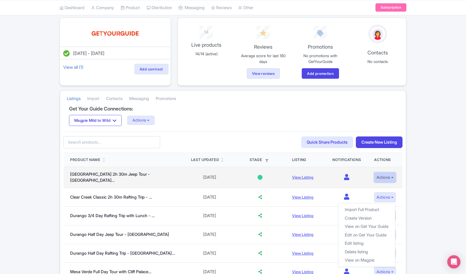
click at [386, 178] on button "Actions" at bounding box center [385, 177] width 22 height 10
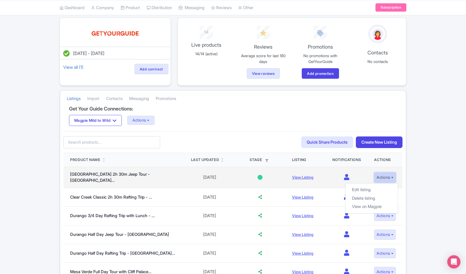
click at [386, 178] on button "Actions" at bounding box center [385, 177] width 22 height 10
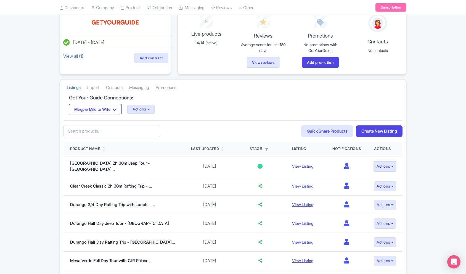
scroll to position [46, 0]
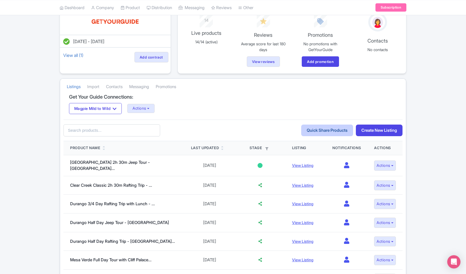
click at [319, 135] on link "Quick Share Products" at bounding box center [327, 130] width 52 height 12
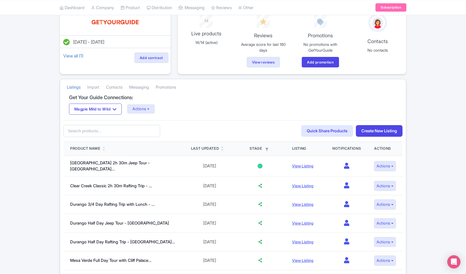
scroll to position [0, 0]
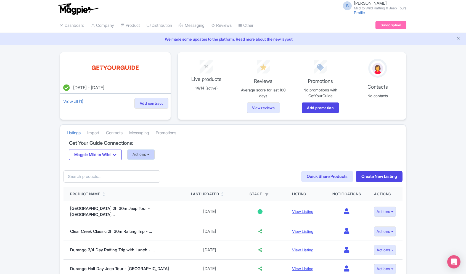
click at [148, 154] on button "Actions" at bounding box center [140, 154] width 27 height 9
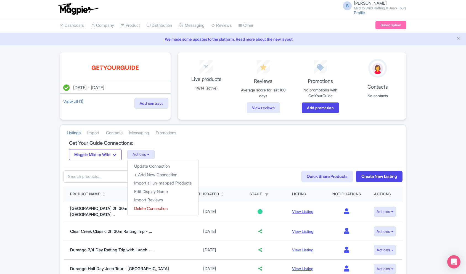
click at [223, 165] on div "79e64208-afba-4385-a53d-813c9decccde Search Quick Share Products Create New Lis…" at bounding box center [232, 176] width 339 height 22
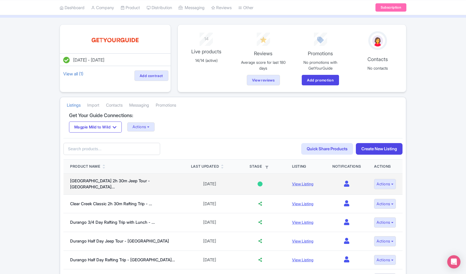
click at [258, 186] on td "Not started Sharing Interesting Contracting Onboarding Selling" at bounding box center [260, 183] width 50 height 21
click at [257, 183] on div at bounding box center [259, 183] width 5 height 5
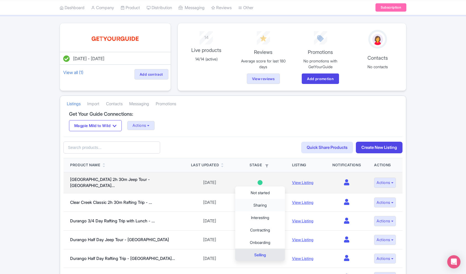
click at [261, 202] on link "Sharing" at bounding box center [260, 205] width 50 height 12
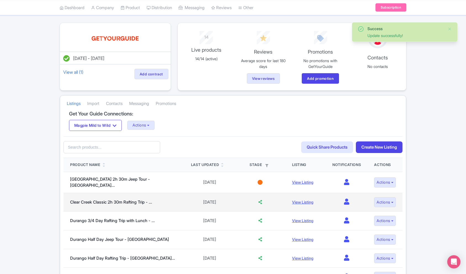
click at [254, 205] on td at bounding box center [260, 201] width 50 height 19
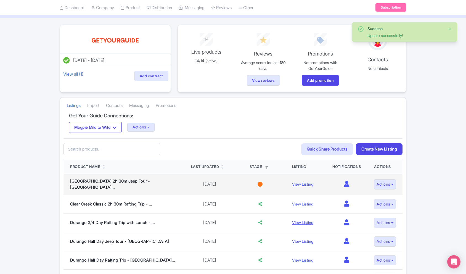
scroll to position [29, 0]
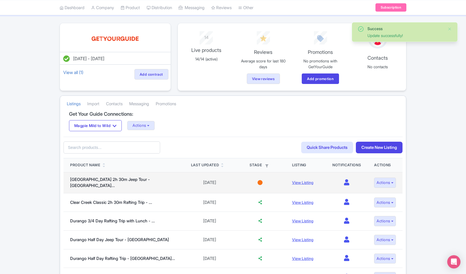
click at [257, 184] on td "Not started Sharing Interesting Contracting Onboarding Selling" at bounding box center [260, 182] width 50 height 21
click at [257, 181] on div at bounding box center [259, 182] width 5 height 5
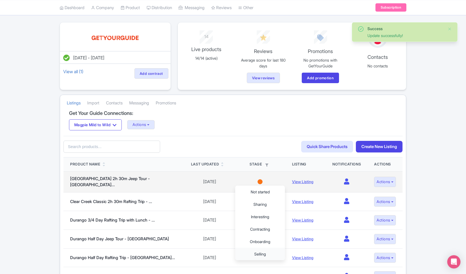
click at [263, 250] on link "Selling" at bounding box center [260, 253] width 50 height 12
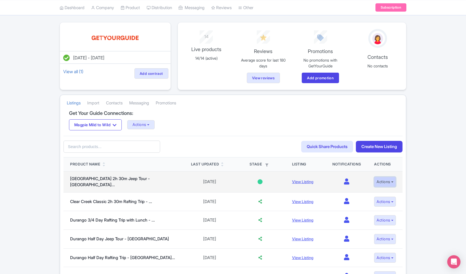
click at [379, 180] on button "Actions" at bounding box center [385, 181] width 22 height 10
click at [373, 194] on link "Edit listing" at bounding box center [371, 194] width 52 height 9
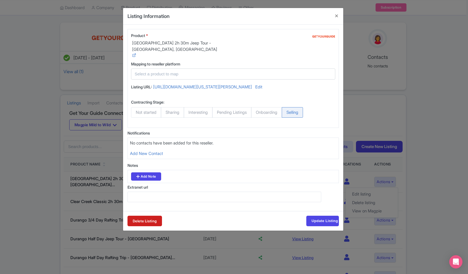
click at [153, 71] on input "text" at bounding box center [230, 74] width 190 height 6
click at [134, 57] on icon at bounding box center [134, 55] width 4 height 4
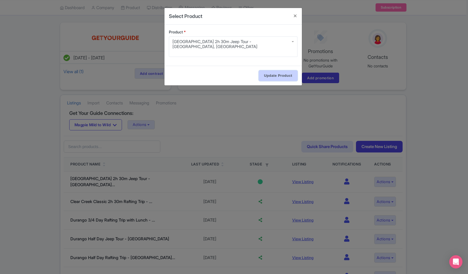
click at [271, 70] on input "Update Product" at bounding box center [278, 75] width 39 height 10
type input "Updating..."
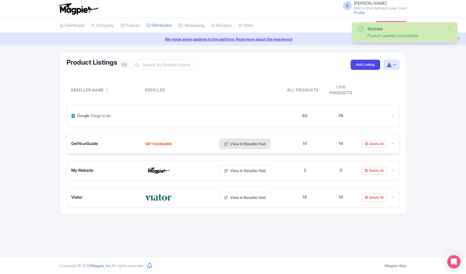
click at [244, 142] on link "View in Reseller Hub" at bounding box center [244, 143] width 51 height 11
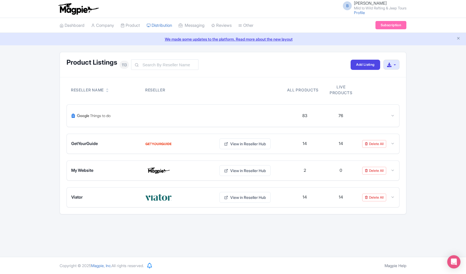
click at [284, 39] on link "We made some updates to the platform. Read more about the new layout" at bounding box center [232, 39] width 459 height 6
click at [200, 143] on div at bounding box center [178, 143] width 67 height 9
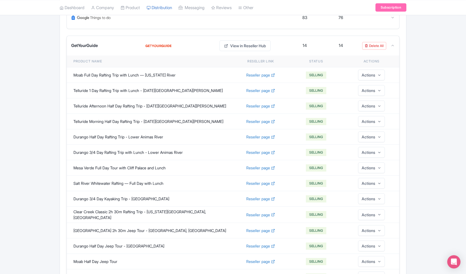
scroll to position [98, 0]
click at [366, 228] on button "Actions" at bounding box center [371, 229] width 27 height 11
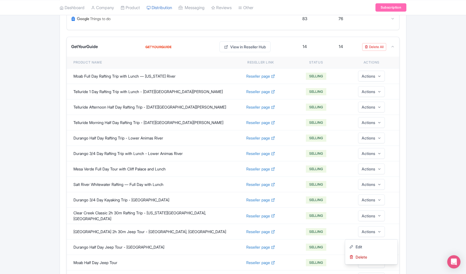
click at [295, 232] on td "SELLING Notstarted Sharing Interesting Contracting Onboarding Selling" at bounding box center [315, 231] width 55 height 15
click at [261, 228] on span "Reseller page" at bounding box center [258, 231] width 24 height 6
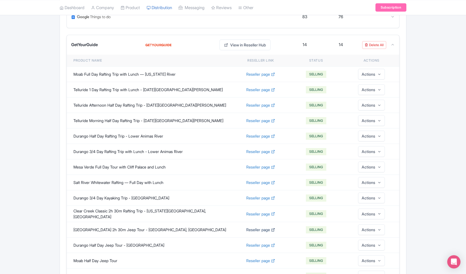
scroll to position [98, 0]
click at [251, 200] on span "Reseller page" at bounding box center [258, 198] width 24 height 6
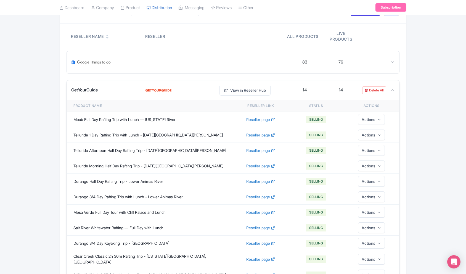
scroll to position [49, 0]
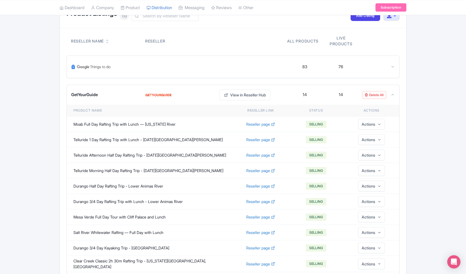
drag, startPoint x: 395, startPoint y: 95, endPoint x: 388, endPoint y: 92, distance: 7.5
click at [395, 95] on div "GetYourGuide View in Reseller Hub 14 14 Delete All" at bounding box center [233, 95] width 332 height 20
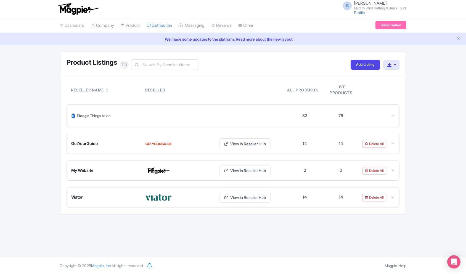
scroll to position [0, 0]
click at [265, 47] on link "Connections" at bounding box center [268, 48] width 60 height 9
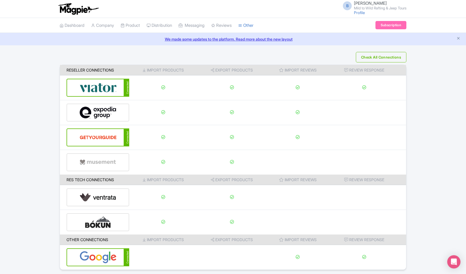
click at [264, 38] on link "We made some updates to the platform. Read more about the new layout" at bounding box center [232, 39] width 459 height 6
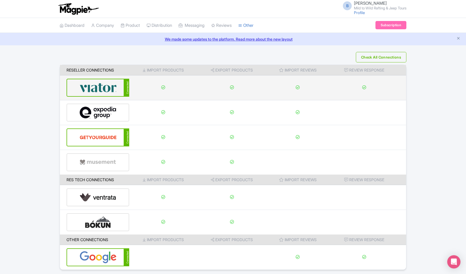
click at [103, 90] on img at bounding box center [97, 87] width 37 height 17
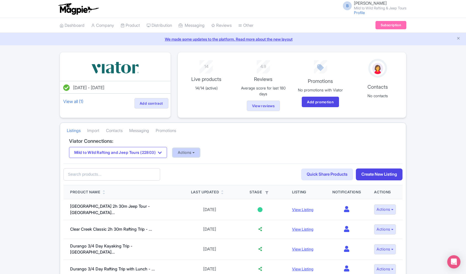
click at [187, 155] on button "Actions" at bounding box center [185, 152] width 27 height 9
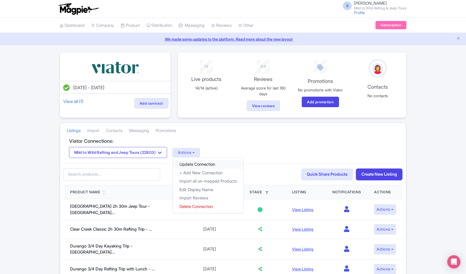
click at [206, 167] on link "Update Connection" at bounding box center [208, 164] width 71 height 9
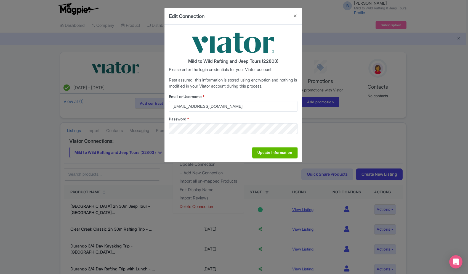
click at [277, 150] on input "Update Information" at bounding box center [274, 152] width 45 height 10
type input "Saving..."
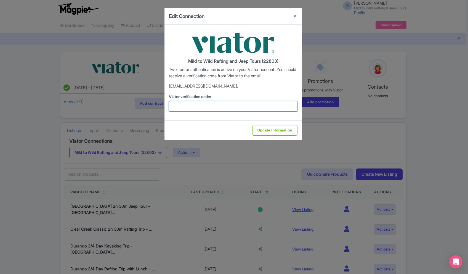
click at [211, 106] on input "Viator verification code:" at bounding box center [233, 106] width 129 height 10
paste input "420769"
type input "420769"
click at [268, 114] on div "Mild to Wild Rafting and Jeep Tours (22803) Two-factor authentication is active…" at bounding box center [232, 73] width 137 height 96
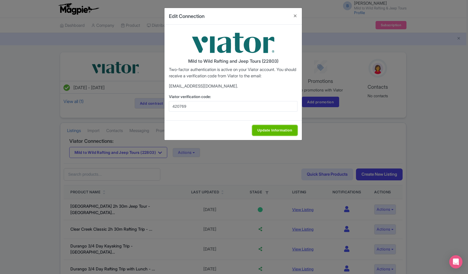
click at [266, 130] on input "Update Information" at bounding box center [274, 130] width 45 height 10
type input "Update Information"
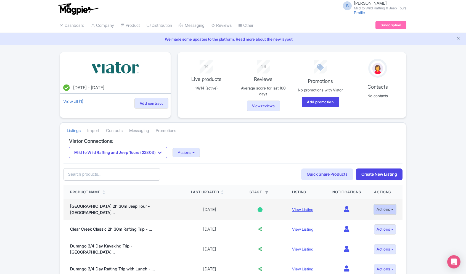
click at [382, 206] on button "Actions" at bounding box center [385, 209] width 22 height 10
click at [135, 210] on link "La Plata Canyon 2h 30m Jeep Tour - Durango..." at bounding box center [110, 209] width 80 height 12
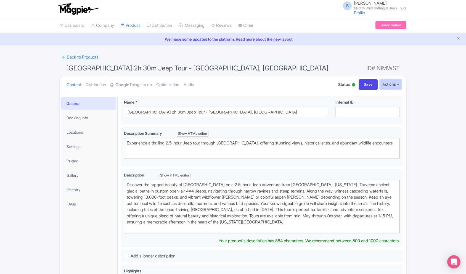
click at [389, 84] on button "Actions" at bounding box center [390, 84] width 22 height 10
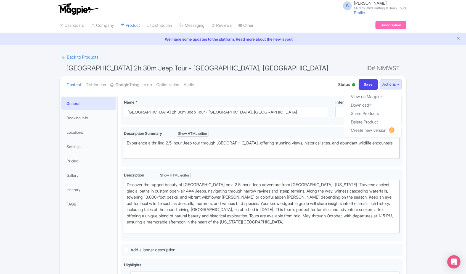
click at [189, 82] on ul "Content Distribution Google Things to do Optimization Audio" at bounding box center [195, 84] width 263 height 17
drag, startPoint x: 162, startPoint y: 83, endPoint x: 109, endPoint y: 82, distance: 53.0
click at [162, 83] on link "Optimization" at bounding box center [167, 84] width 23 height 17
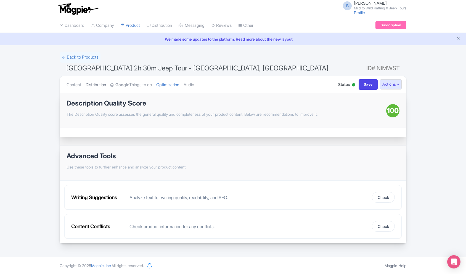
drag, startPoint x: 106, startPoint y: 94, endPoint x: 104, endPoint y: 91, distance: 3.7
click at [105, 92] on div "Content Distribution Google Things to do Optimization Audio Status Active Inact…" at bounding box center [233, 159] width 346 height 167
click at [102, 83] on link "Distribution" at bounding box center [95, 84] width 20 height 17
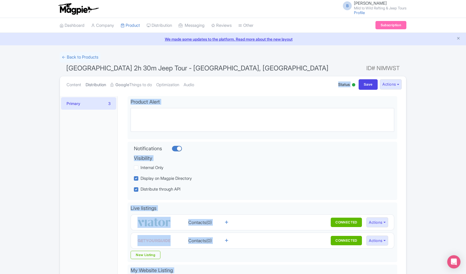
click at [97, 87] on link "Distribution" at bounding box center [95, 84] width 20 height 17
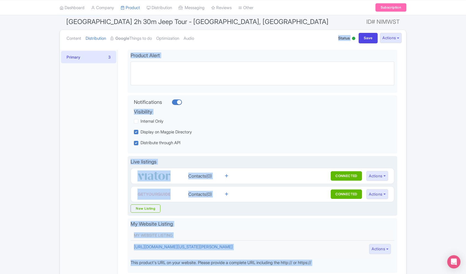
scroll to position [47, 0]
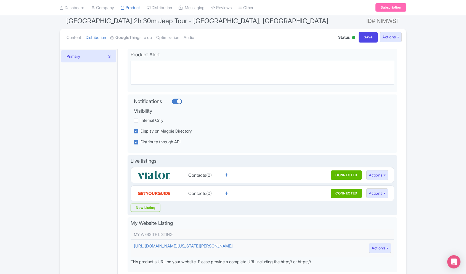
click at [229, 166] on div "Live listings Contacts(0) CONNECTED Not started Sharing Interesting Contracting…" at bounding box center [261, 185] width 269 height 60
click at [380, 175] on button "Actions" at bounding box center [377, 175] width 22 height 10
click at [228, 176] on icon at bounding box center [226, 175] width 3 height 4
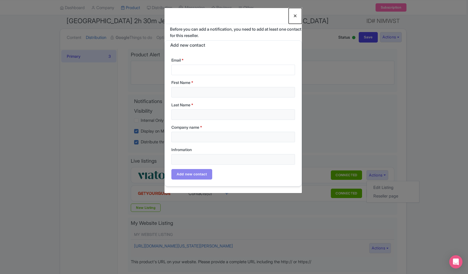
click at [297, 14] on button "Close" at bounding box center [294, 16] width 13 height 16
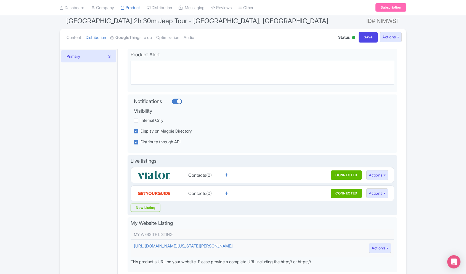
drag, startPoint x: 297, startPoint y: 169, endPoint x: 236, endPoint y: 172, distance: 61.6
click at [297, 169] on div "Contacts(0) CONNECTED Not started Sharing Interesting Contracting Onboarding Co…" at bounding box center [262, 174] width 263 height 15
click at [147, 177] on img at bounding box center [153, 174] width 33 height 11
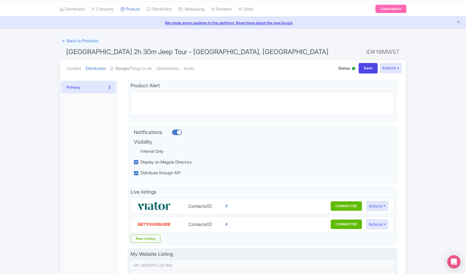
scroll to position [0, 0]
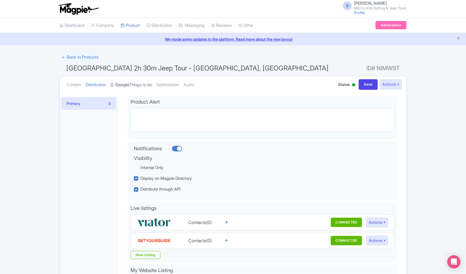
click at [140, 83] on link "Google Things to do" at bounding box center [130, 84] width 41 height 17
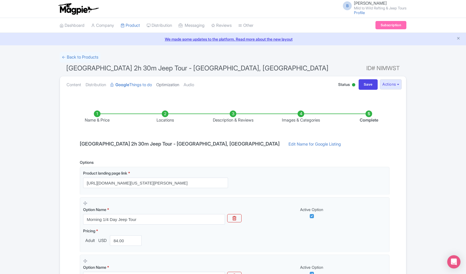
click at [173, 85] on link "Optimization" at bounding box center [167, 84] width 23 height 17
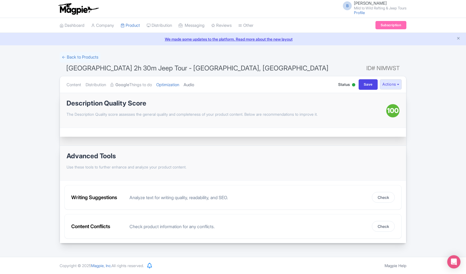
click at [194, 85] on link "Audio" at bounding box center [188, 84] width 10 height 17
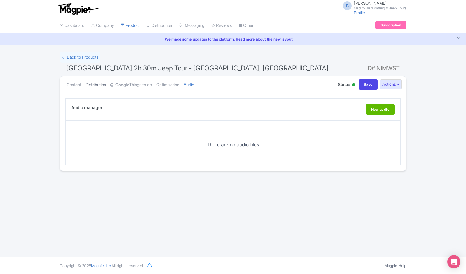
drag, startPoint x: 82, startPoint y: 83, endPoint x: 90, endPoint y: 84, distance: 7.8
click at [82, 83] on ul "Content Distribution Google Things to do Optimization Audio" at bounding box center [195, 84] width 263 height 17
click at [90, 84] on link "Distribution" at bounding box center [95, 84] width 20 height 17
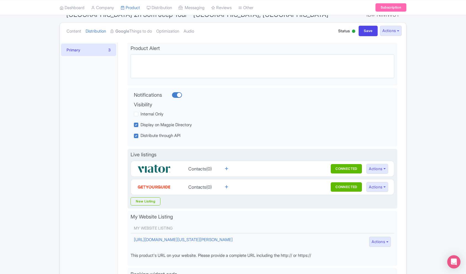
scroll to position [56, 0]
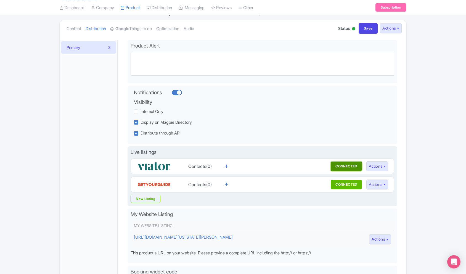
click at [354, 167] on button "CONNECTED" at bounding box center [345, 165] width 31 height 9
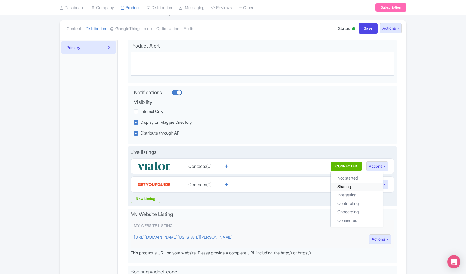
click at [355, 186] on link "Sharing" at bounding box center [356, 186] width 52 height 9
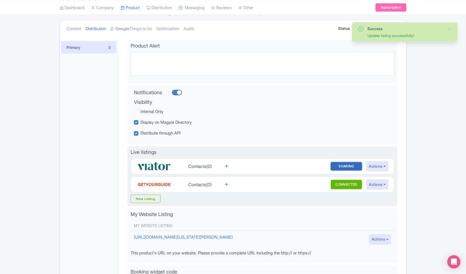
click at [344, 162] on button "SHARING" at bounding box center [345, 166] width 31 height 8
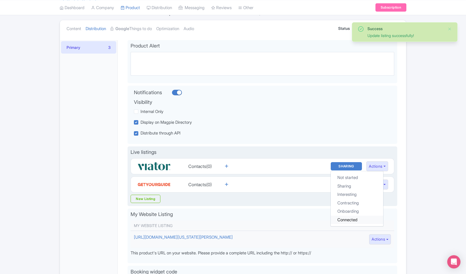
click at [354, 219] on link "Connected" at bounding box center [356, 219] width 52 height 9
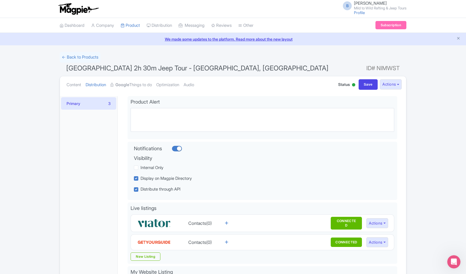
scroll to position [0, 0]
click at [172, 40] on link "Manage Resellers" at bounding box center [173, 39] width 52 height 9
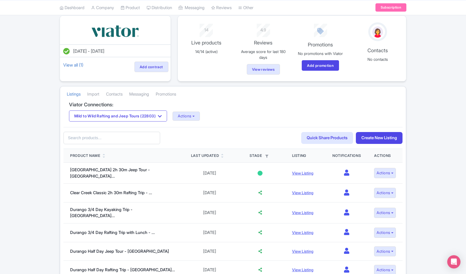
scroll to position [37, 0]
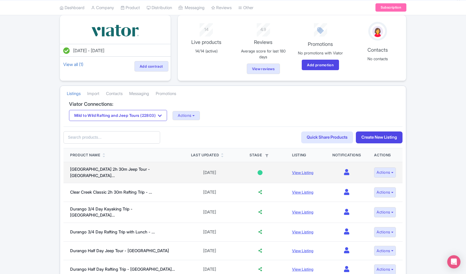
click at [257, 171] on div at bounding box center [259, 172] width 5 height 5
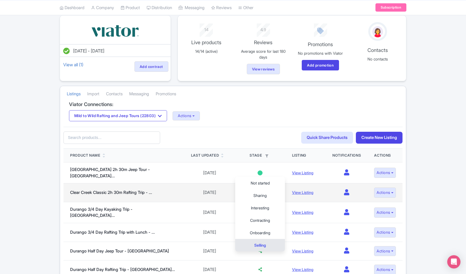
drag, startPoint x: 270, startPoint y: 133, endPoint x: 279, endPoint y: 185, distance: 52.0
click at [270, 135] on div "60fed109-d2d0-4788-ae14-046177786b37 Search Quick Share Products Create New Lis…" at bounding box center [232, 138] width 339 height 22
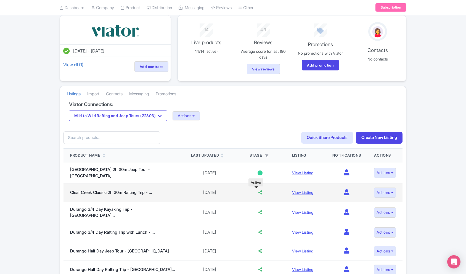
click at [258, 191] on icon at bounding box center [260, 192] width 4 height 4
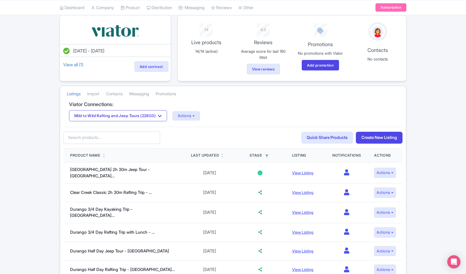
scroll to position [0, 0]
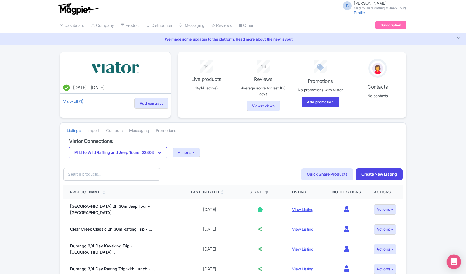
click at [454, 258] on icon "Open Intercom Messenger" at bounding box center [453, 261] width 7 height 7
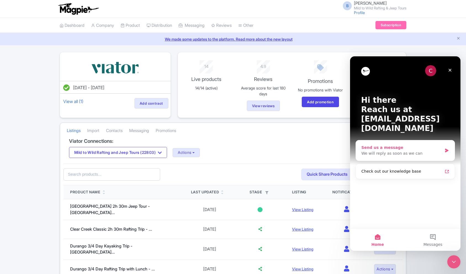
click at [405, 145] on div "Send us a message" at bounding box center [401, 148] width 81 height 6
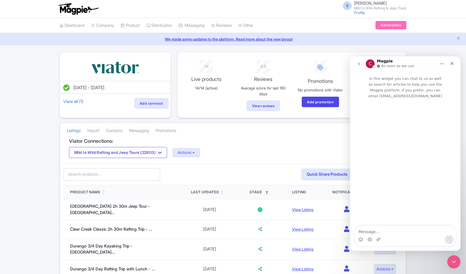
click at [393, 232] on textarea "Message…" at bounding box center [404, 229] width 101 height 9
type textarea "Why isn't a product I created showing up in Viator or GYG portals yet? I'm not …"
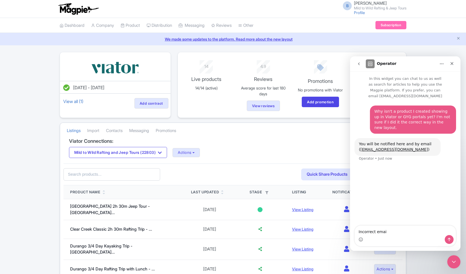
type textarea "Incorrect email"
click at [443, 60] on button "Home" at bounding box center [441, 63] width 10 height 10
click at [356, 67] on button "go back" at bounding box center [358, 63] width 10 height 10
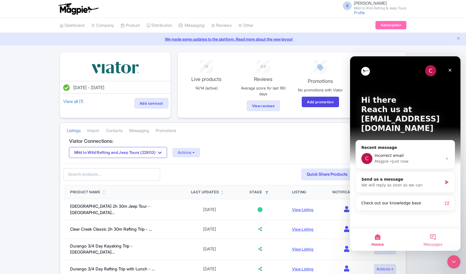
click at [438, 239] on button "Messages" at bounding box center [432, 239] width 55 height 22
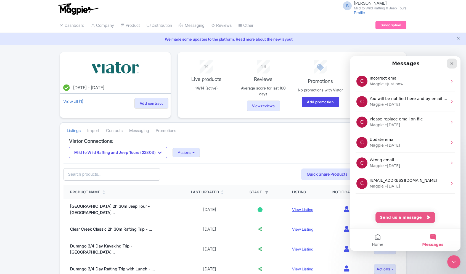
click at [453, 63] on icon "Close" at bounding box center [451, 63] width 4 height 4
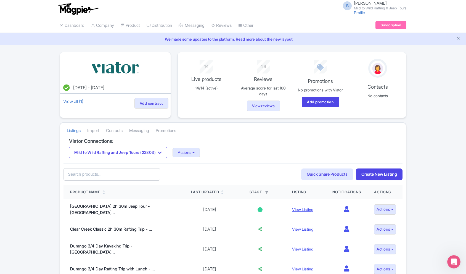
scroll to position [0, 0]
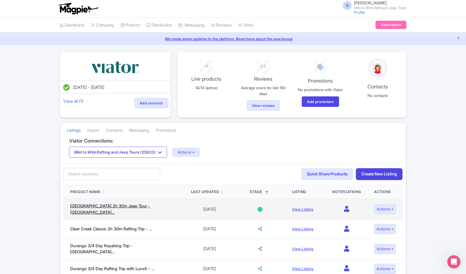
click at [135, 208] on link "[GEOGRAPHIC_DATA] 2h 30m Jeep Tour - [GEOGRAPHIC_DATA]..." at bounding box center [110, 209] width 80 height 12
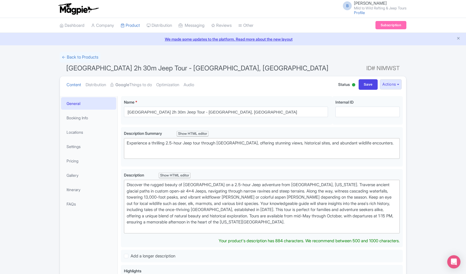
click at [76, 153] on li "Settings" at bounding box center [88, 146] width 57 height 15
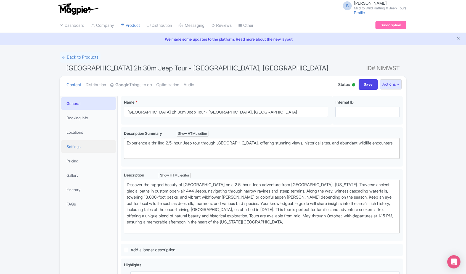
click at [77, 148] on link "Settings" at bounding box center [88, 146] width 55 height 12
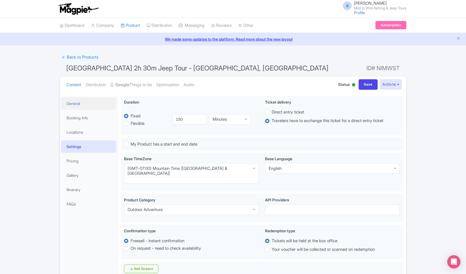
click at [78, 104] on link "General" at bounding box center [88, 103] width 55 height 12
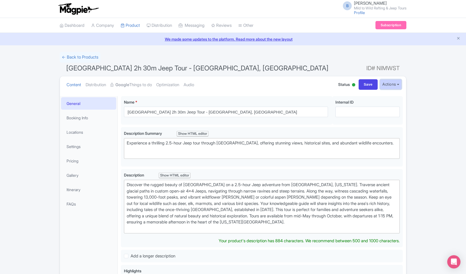
click at [385, 84] on button "Actions" at bounding box center [390, 84] width 22 height 10
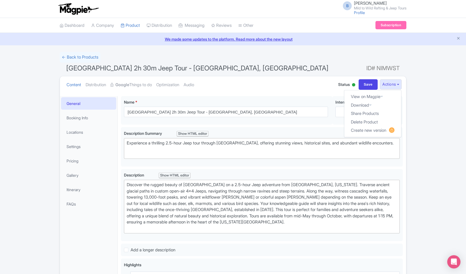
drag, startPoint x: 262, startPoint y: 65, endPoint x: 266, endPoint y: 77, distance: 12.2
click at [262, 65] on h1 "[GEOGRAPHIC_DATA] 2h 30m Jeep Tour - [GEOGRAPHIC_DATA], [GEOGRAPHIC_DATA] ID# N…" at bounding box center [233, 69] width 346 height 13
click at [92, 57] on link "← Back to Products" at bounding box center [80, 57] width 41 height 11
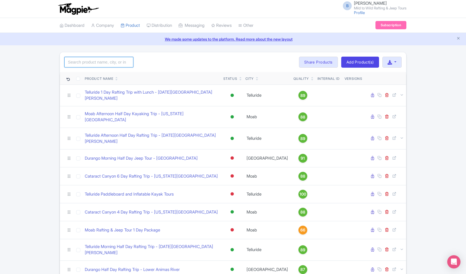
click at [104, 63] on input "search" at bounding box center [98, 62] width 69 height 10
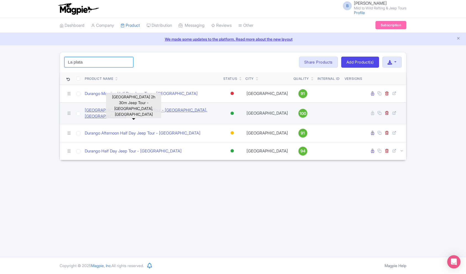
type input "La plata"
click at [159, 111] on link "[GEOGRAPHIC_DATA] 2h 30m Jeep Tour - [GEOGRAPHIC_DATA], [GEOGRAPHIC_DATA]" at bounding box center [152, 113] width 134 height 12
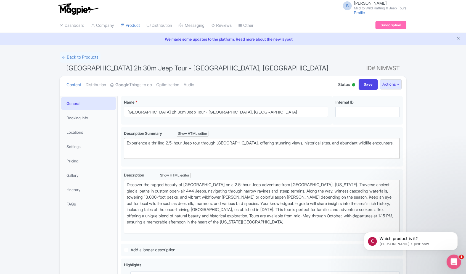
click at [456, 261] on div "Open Intercom Messenger" at bounding box center [452, 261] width 18 height 18
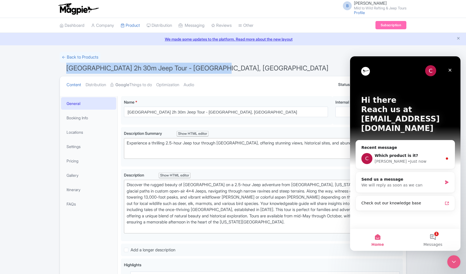
drag, startPoint x: 218, startPoint y: 68, endPoint x: 62, endPoint y: 68, distance: 155.8
click at [62, 68] on h1 "La Plata Canyon 2h 30m Jeep Tour - Durango, CO ID# NIMWST" at bounding box center [233, 69] width 346 height 13
copy span "[GEOGRAPHIC_DATA] 2h 30m Jeep Tour - [GEOGRAPHIC_DATA], [GEOGRAPHIC_DATA]"
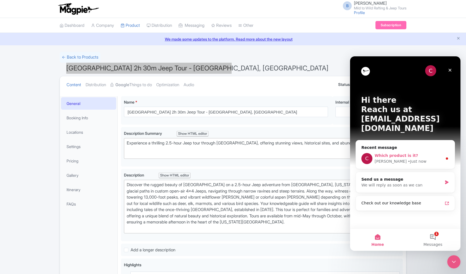
click at [407, 158] on div "• Just now" at bounding box center [416, 161] width 18 height 6
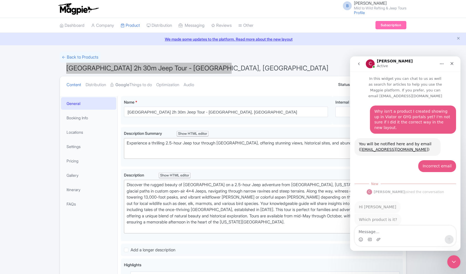
scroll to position [1, 0]
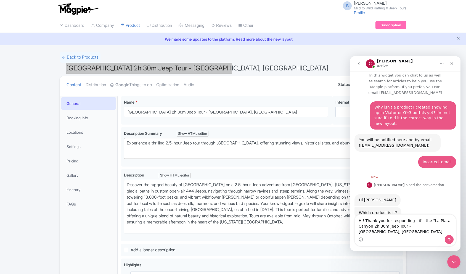
type textarea "Hi! Thank you for responding - it's the "La Plata Canyon 2h 30m Jeep Tour - [GE…"
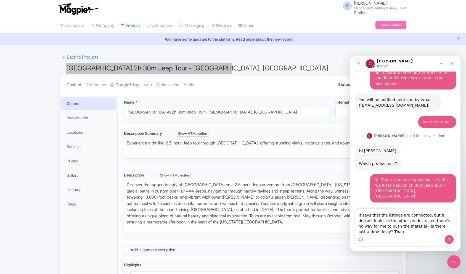
scroll to position [49, 0]
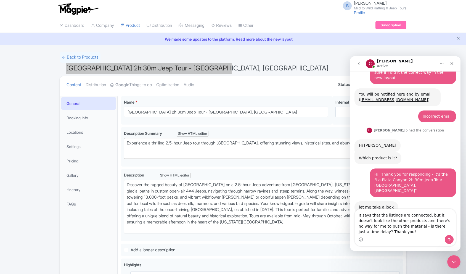
type textarea "It says that the listings are connected, but it doesn't look like the other pro…"
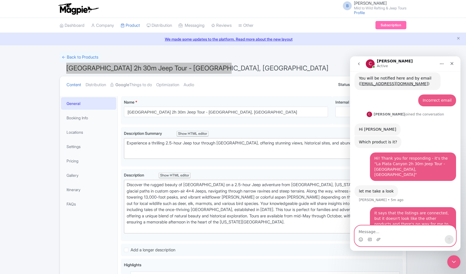
scroll to position [86, 0]
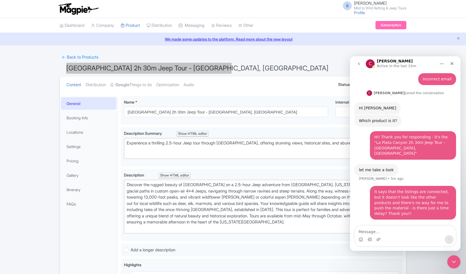
click at [379, 226] on div "Typing" at bounding box center [404, 236] width 101 height 21
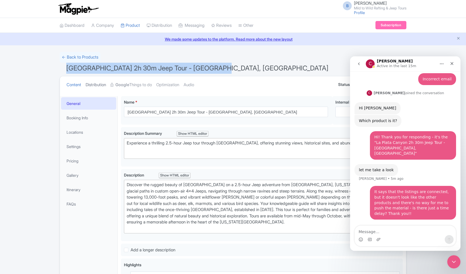
click at [99, 87] on link "Distribution" at bounding box center [95, 84] width 20 height 17
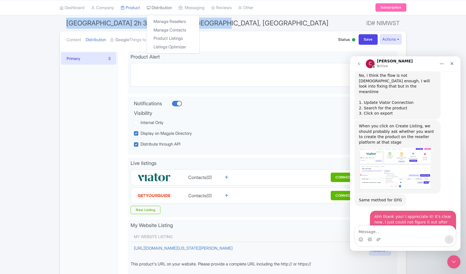
scroll to position [249, 0]
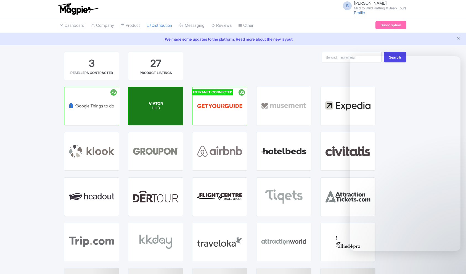
click at [167, 102] on div "VIATOR HUB" at bounding box center [155, 106] width 55 height 38
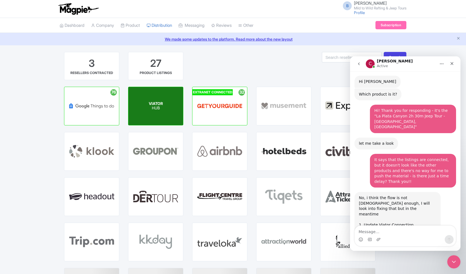
scroll to position [114, 0]
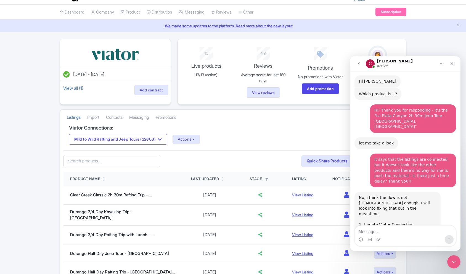
scroll to position [14, 0]
click at [114, 157] on input "text" at bounding box center [111, 160] width 97 height 12
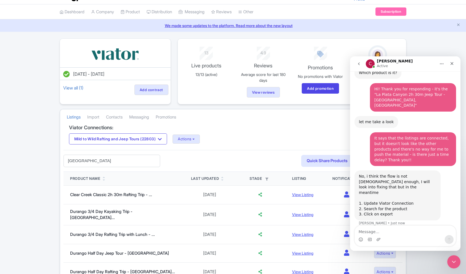
click at [128, 158] on input "[GEOGRAPHIC_DATA]" at bounding box center [111, 160] width 97 height 12
type input "[GEOGRAPHIC_DATA]"
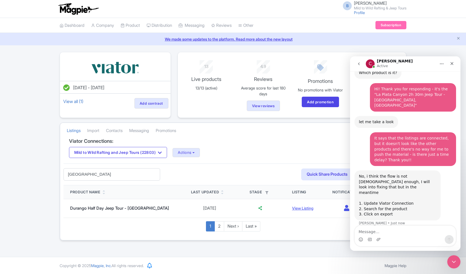
scroll to position [0, 0]
click at [450, 258] on icon "Close Intercom Messenger" at bounding box center [452, 260] width 7 height 7
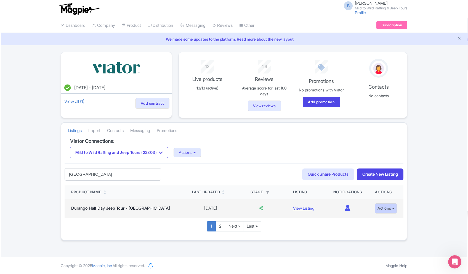
scroll to position [135, 0]
click at [391, 208] on button "Actions" at bounding box center [385, 208] width 22 height 10
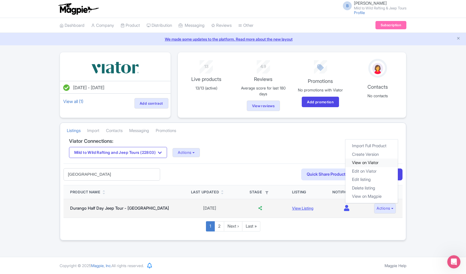
click at [370, 163] on link "View on Viator" at bounding box center [371, 162] width 52 height 9
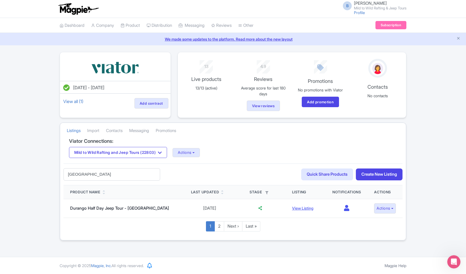
click at [137, 172] on input "[GEOGRAPHIC_DATA]" at bounding box center [111, 174] width 97 height 12
click at [138, 172] on input "[GEOGRAPHIC_DATA]" at bounding box center [111, 174] width 97 height 12
click at [166, 174] on div "60fed109-d2d0-4788-ae14-046177786b37 Search Quick Share Products Create New Lis…" at bounding box center [232, 174] width 339 height 22
click at [196, 153] on button "Actions" at bounding box center [185, 152] width 27 height 9
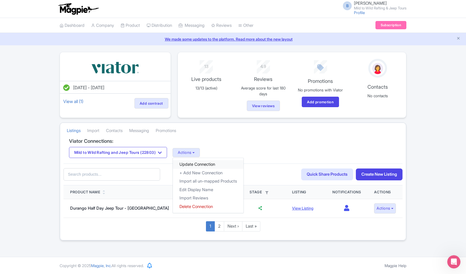
click at [211, 165] on link "Update Connection" at bounding box center [208, 164] width 71 height 9
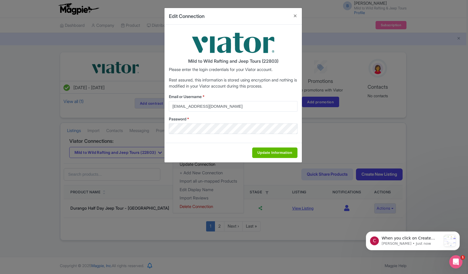
scroll to position [0, 0]
click at [286, 153] on input "Update Information" at bounding box center [274, 152] width 45 height 10
type input "Saving..."
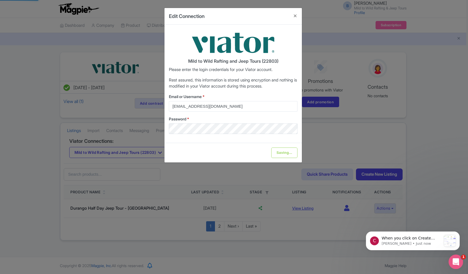
click at [451, 258] on div "Open Intercom Messenger" at bounding box center [455, 261] width 18 height 18
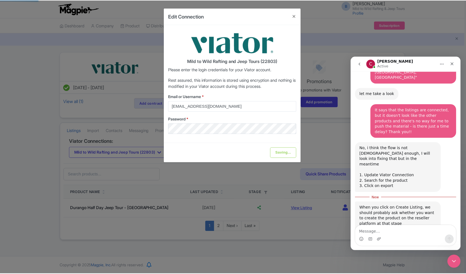
scroll to position [197, 0]
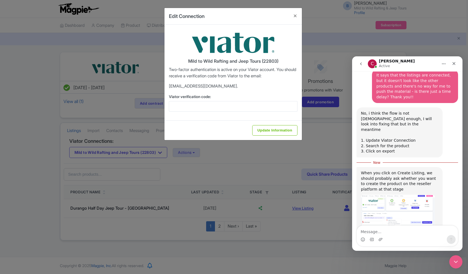
click at [210, 106] on input "Viator verification code:" at bounding box center [233, 106] width 129 height 10
type input "547004"
click at [261, 121] on div "Update Information" at bounding box center [232, 130] width 137 height 20
click at [264, 129] on input "Update Information" at bounding box center [274, 130] width 45 height 10
type input "Update Information"
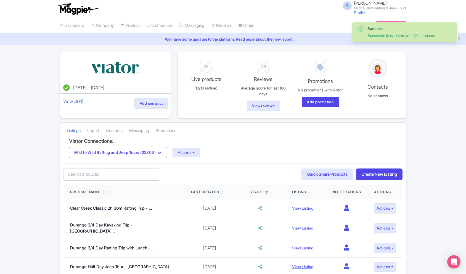
click at [131, 175] on input "text" at bounding box center [111, 174] width 97 height 12
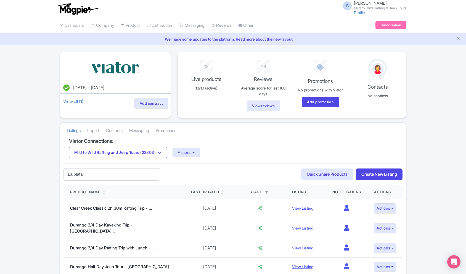
type input "La plata"
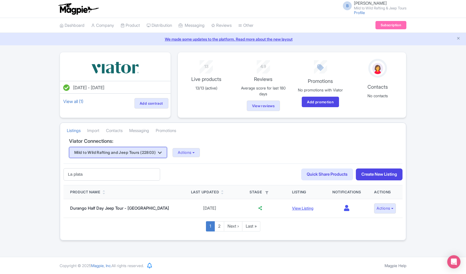
click at [162, 154] on icon "button" at bounding box center [160, 152] width 4 height 4
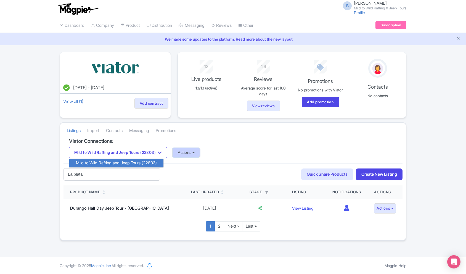
click at [197, 156] on button "Actions" at bounding box center [185, 152] width 27 height 9
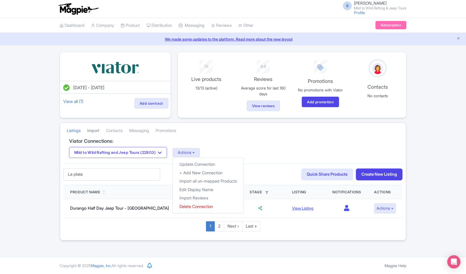
click at [99, 133] on link "Import" at bounding box center [93, 130] width 12 height 15
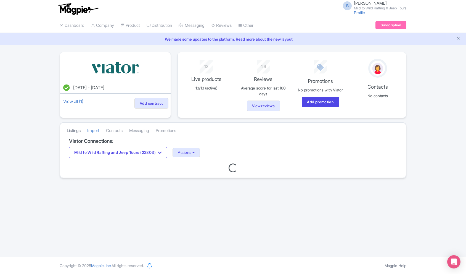
click at [74, 129] on link "Listings" at bounding box center [74, 130] width 14 height 15
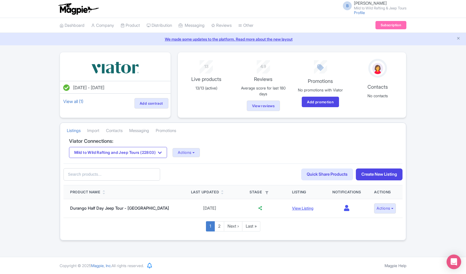
click at [449, 266] on div "Open Intercom Messenger" at bounding box center [453, 261] width 15 height 15
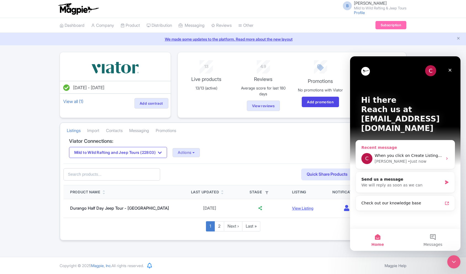
click at [407, 158] on div "• Just now" at bounding box center [416, 161] width 18 height 6
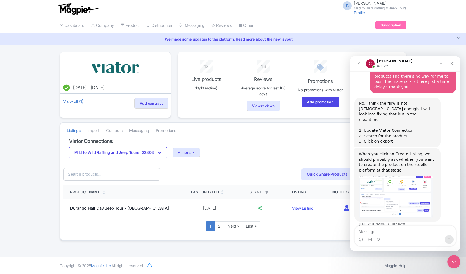
scroll to position [209, 0]
click at [394, 174] on img "Chris says…" at bounding box center [396, 195] width 74 height 42
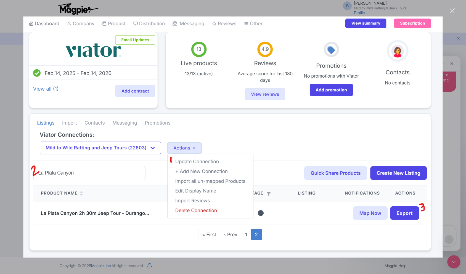
scroll to position [188, 0]
click at [453, 12] on div "Close" at bounding box center [451, 10] width 5 height 5
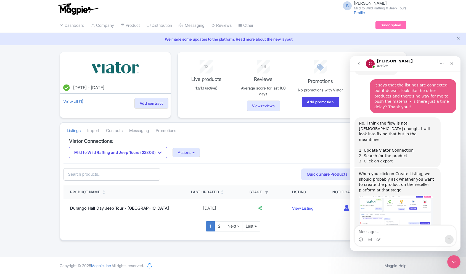
click at [127, 176] on input "text" at bounding box center [111, 174] width 97 height 12
click at [121, 176] on input "La Plata" at bounding box center [111, 174] width 97 height 12
type input "La Plata Canyon"
click at [455, 262] on icon "Close Intercom Messenger" at bounding box center [452, 260] width 7 height 7
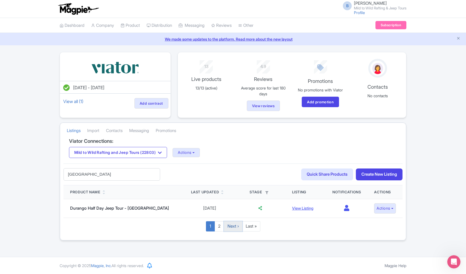
click at [228, 227] on link "Next ›" at bounding box center [233, 226] width 18 height 10
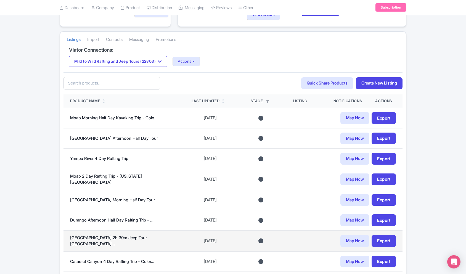
scroll to position [134, 0]
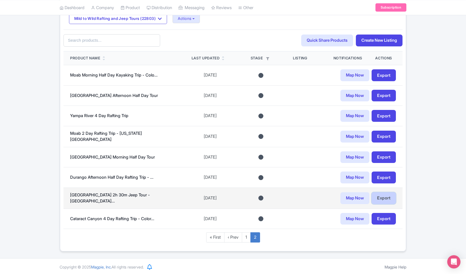
click at [383, 198] on link "Export" at bounding box center [383, 198] width 24 height 12
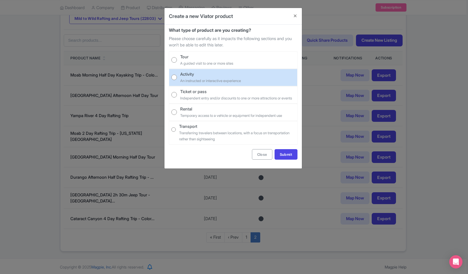
click at [213, 81] on small "An instructed or interactive experience" at bounding box center [210, 80] width 61 height 4
click at [177, 80] on input "Activity An instructed or interactive experience" at bounding box center [174, 77] width 6 height 6
radio input "true"
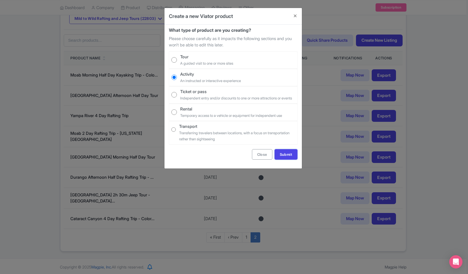
click at [280, 158] on link "Submit" at bounding box center [285, 154] width 23 height 10
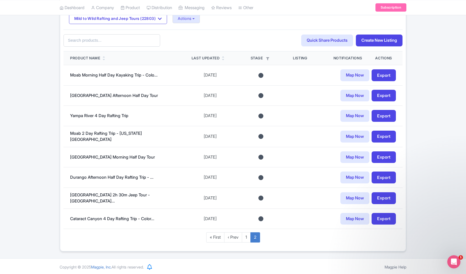
scroll to position [0, 0]
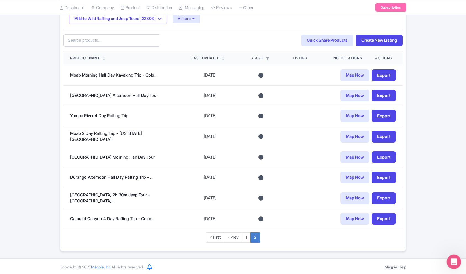
click at [453, 263] on icon "Open Intercom Messenger" at bounding box center [452, 260] width 9 height 9
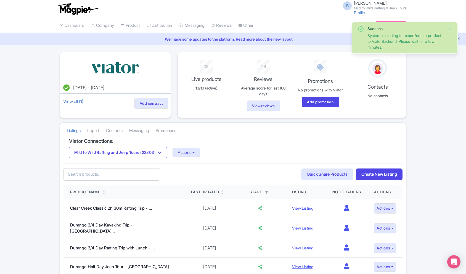
scroll to position [2, 0]
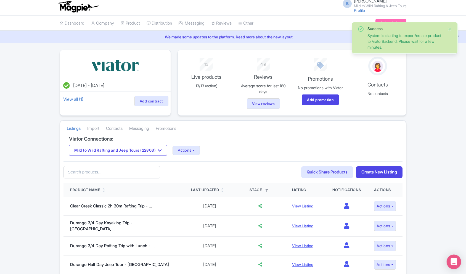
click at [454, 264] on icon "Open Intercom Messenger" at bounding box center [453, 261] width 7 height 7
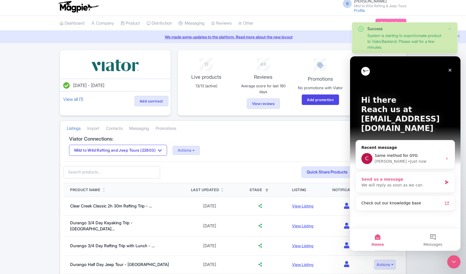
scroll to position [0, 0]
click at [407, 158] on div "• Just now" at bounding box center [416, 161] width 18 height 6
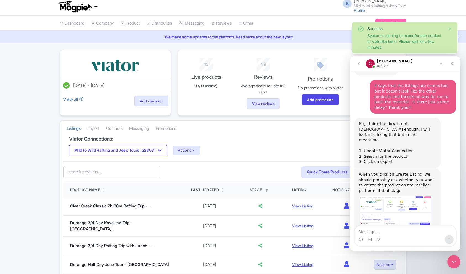
scroll to position [200, 0]
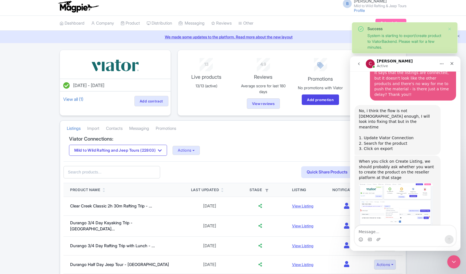
click at [380, 230] on textarea "Message…" at bounding box center [404, 229] width 101 height 9
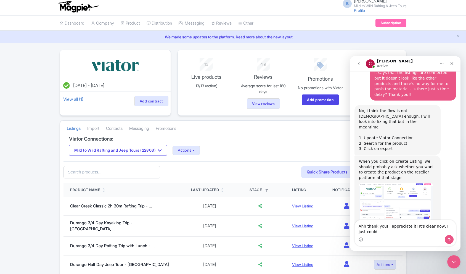
scroll to position [206, 0]
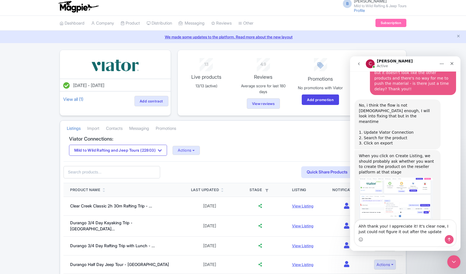
type textarea "Ahh thank you! I appreciate it! It's clear now, I just could not figure it out …"
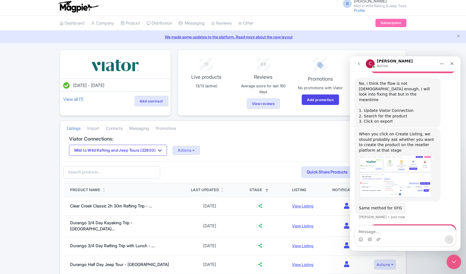
click at [452, 261] on icon "Close Intercom Messenger" at bounding box center [453, 260] width 4 height 2
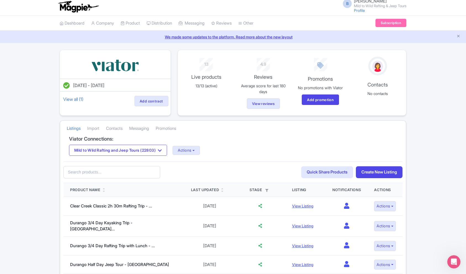
click at [111, 175] on input "text" at bounding box center [111, 172] width 97 height 12
type input "La plata"
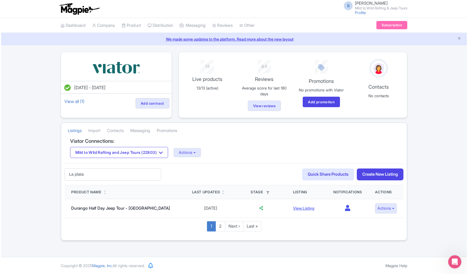
scroll to position [249, 0]
click at [133, 173] on input "La plata" at bounding box center [111, 174] width 97 height 12
click at [207, 174] on div "60fed109-d2d0-4788-ae14-046177786b37 Search Quick Share Products Create New Lis…" at bounding box center [232, 174] width 339 height 22
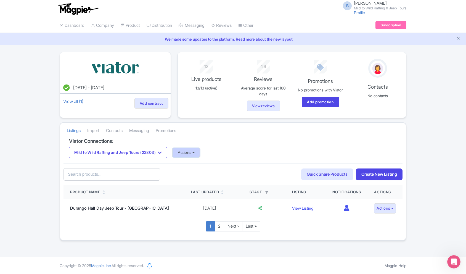
click at [197, 154] on button "Actions" at bounding box center [185, 152] width 27 height 9
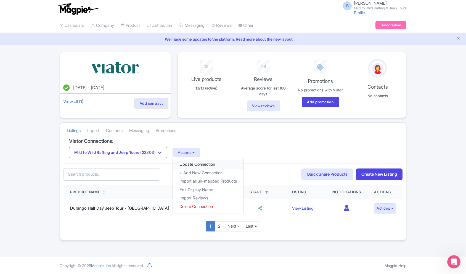
click at [199, 165] on link "Update Connection" at bounding box center [208, 164] width 71 height 9
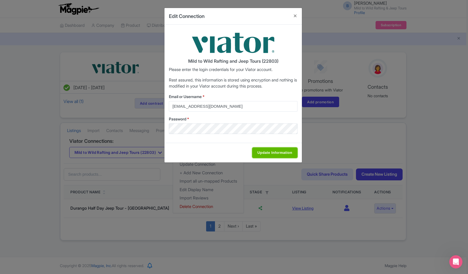
click at [271, 153] on input "Update Information" at bounding box center [274, 152] width 45 height 10
type input "Saving..."
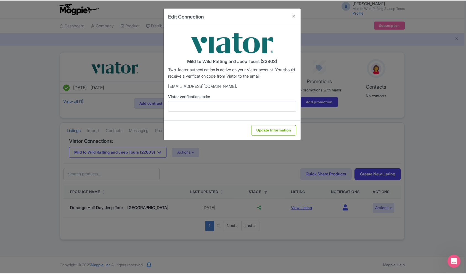
scroll to position [249, 0]
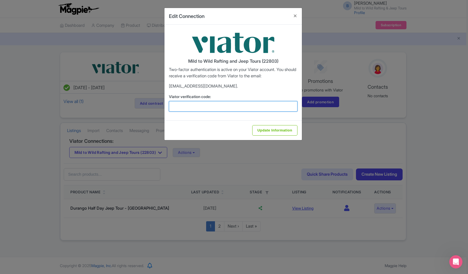
click at [214, 111] on input "Viator verification code:" at bounding box center [233, 106] width 129 height 10
paste input "701014"
type input "701014"
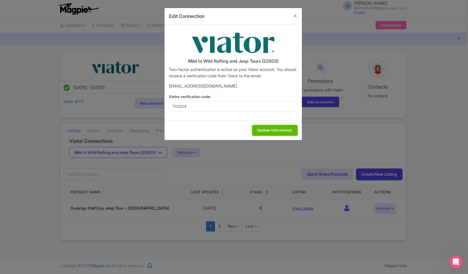
click at [273, 130] on input "Update Information" at bounding box center [274, 130] width 45 height 10
type input "Update Information"
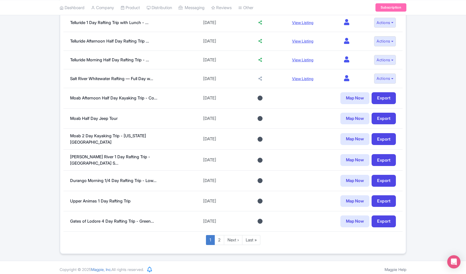
scroll to position [356, 0]
click at [218, 236] on link "2" at bounding box center [219, 239] width 10 height 10
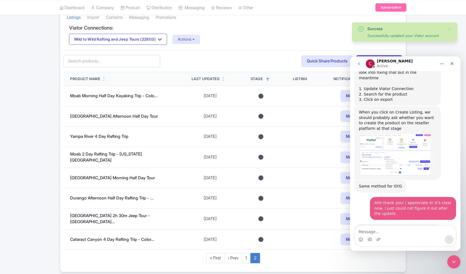
scroll to position [120, 0]
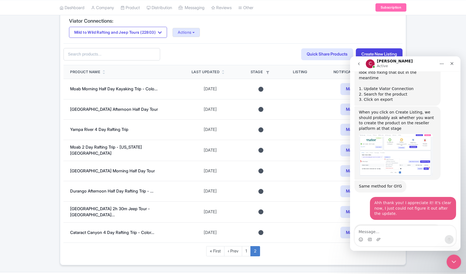
click at [450, 261] on icon "Close Intercom Messenger" at bounding box center [452, 260] width 7 height 7
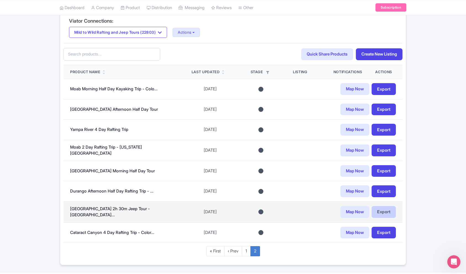
scroll to position [249, 0]
click at [385, 210] on link "Export" at bounding box center [383, 212] width 24 height 12
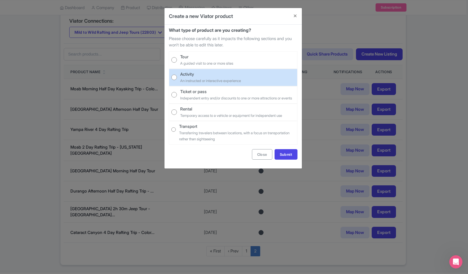
click at [241, 80] on small "An instructed or interactive experience" at bounding box center [210, 80] width 61 height 4
click at [177, 80] on input "Activity An instructed or interactive experience" at bounding box center [174, 77] width 6 height 6
radio input "true"
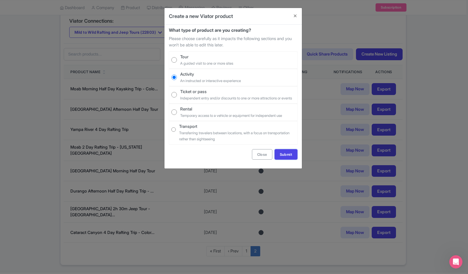
click at [288, 159] on link "Submit" at bounding box center [285, 154] width 23 height 10
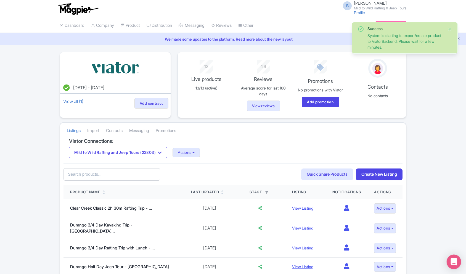
click at [455, 263] on icon "Open Intercom Messenger" at bounding box center [453, 261] width 6 height 7
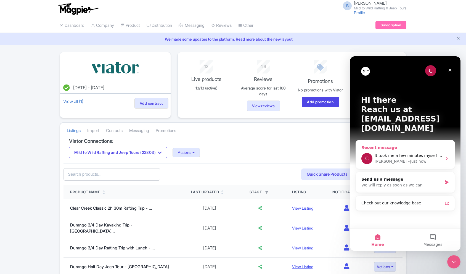
click at [407, 158] on div "• Just now" at bounding box center [416, 161] width 18 height 6
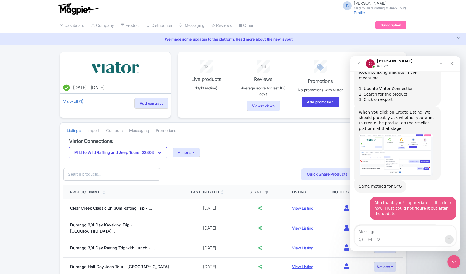
scroll to position [249, 0]
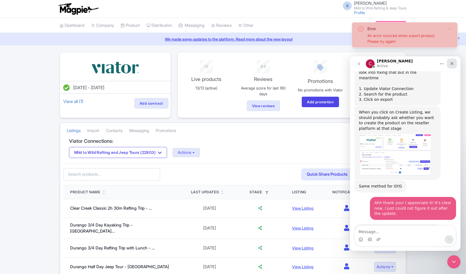
click at [454, 63] on div "Close" at bounding box center [451, 63] width 10 height 10
